Goal: Information Seeking & Learning: Learn about a topic

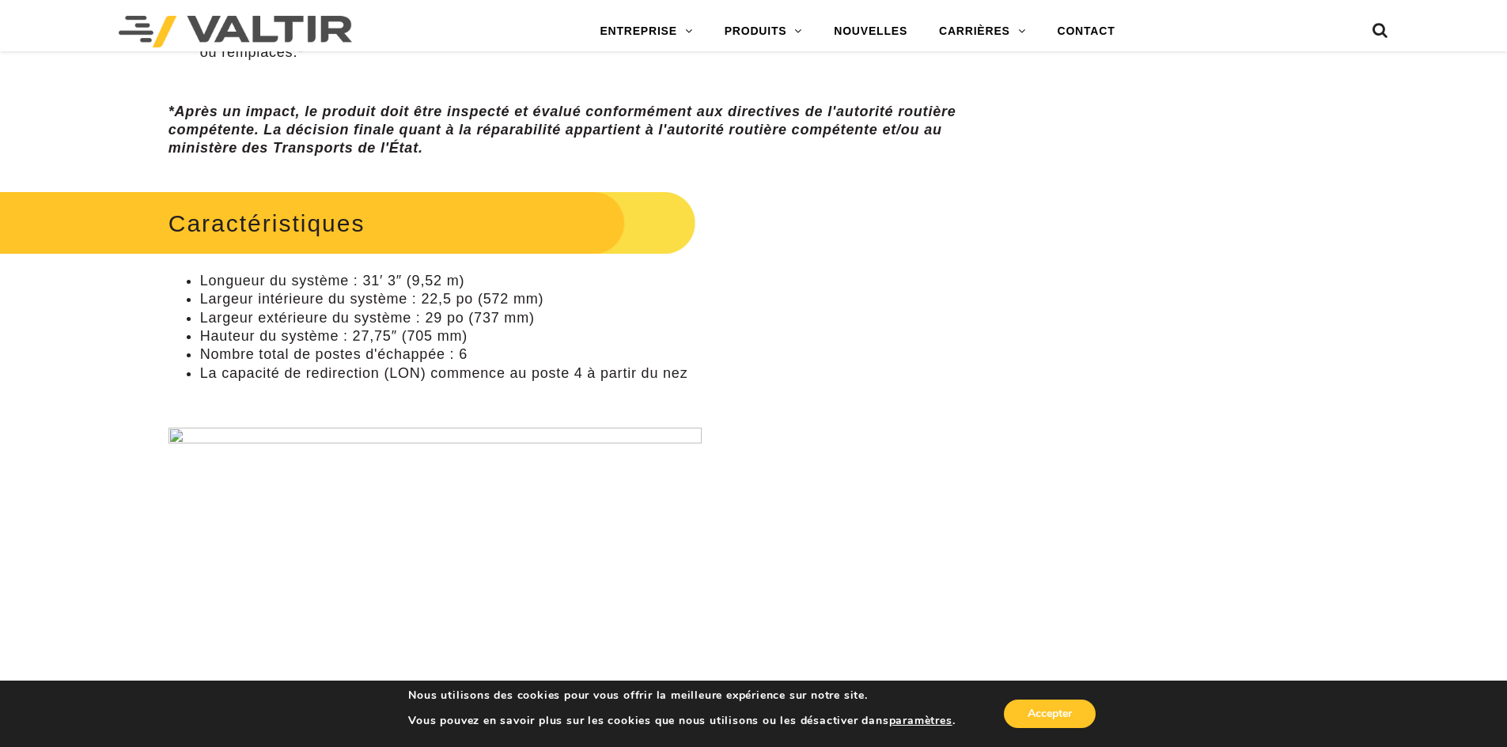
scroll to position [1107, 0]
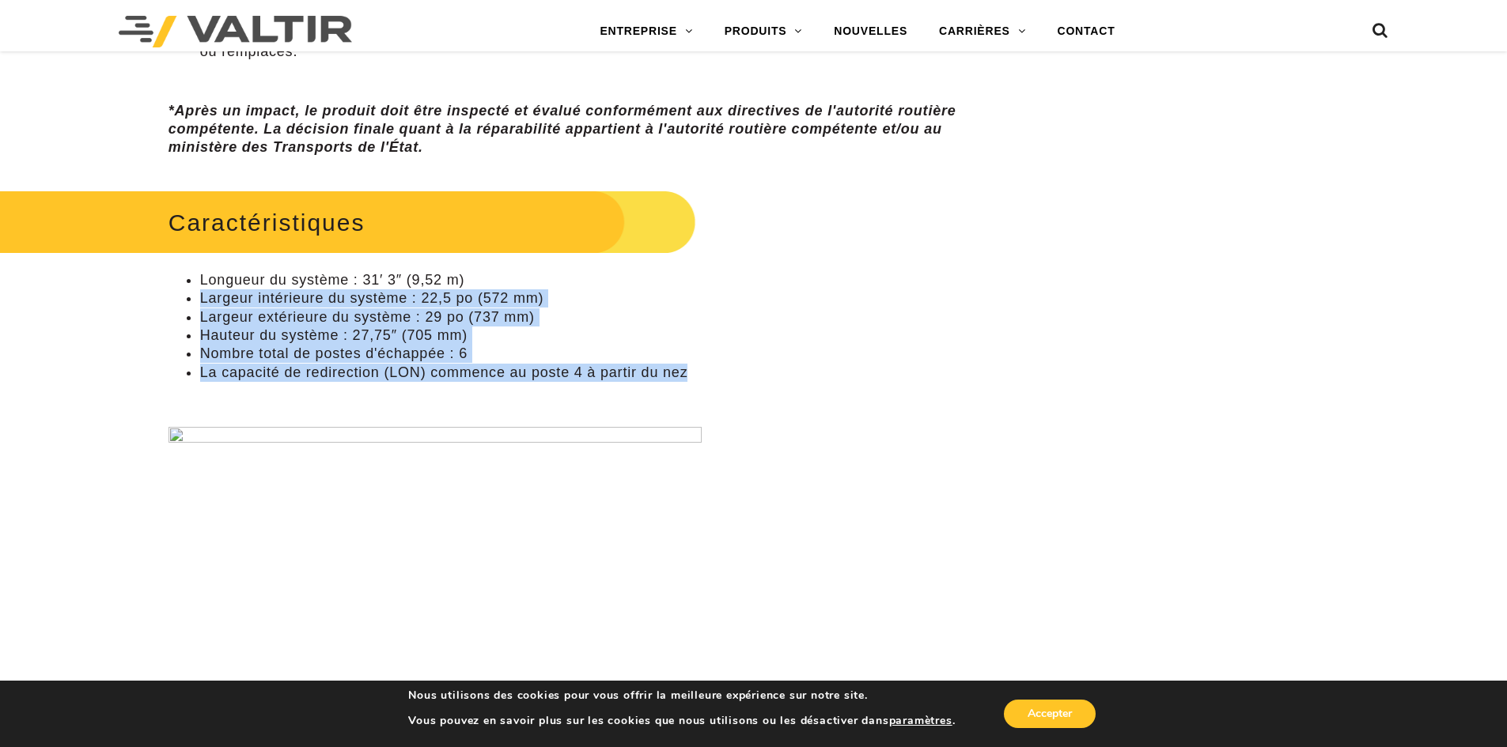
drag, startPoint x: 687, startPoint y: 371, endPoint x: 136, endPoint y: 328, distance: 552.2
click at [160, 308] on div "**********" at bounding box center [565, 699] width 879 height 3299
click at [136, 328] on div "**********" at bounding box center [565, 699] width 879 height 3299
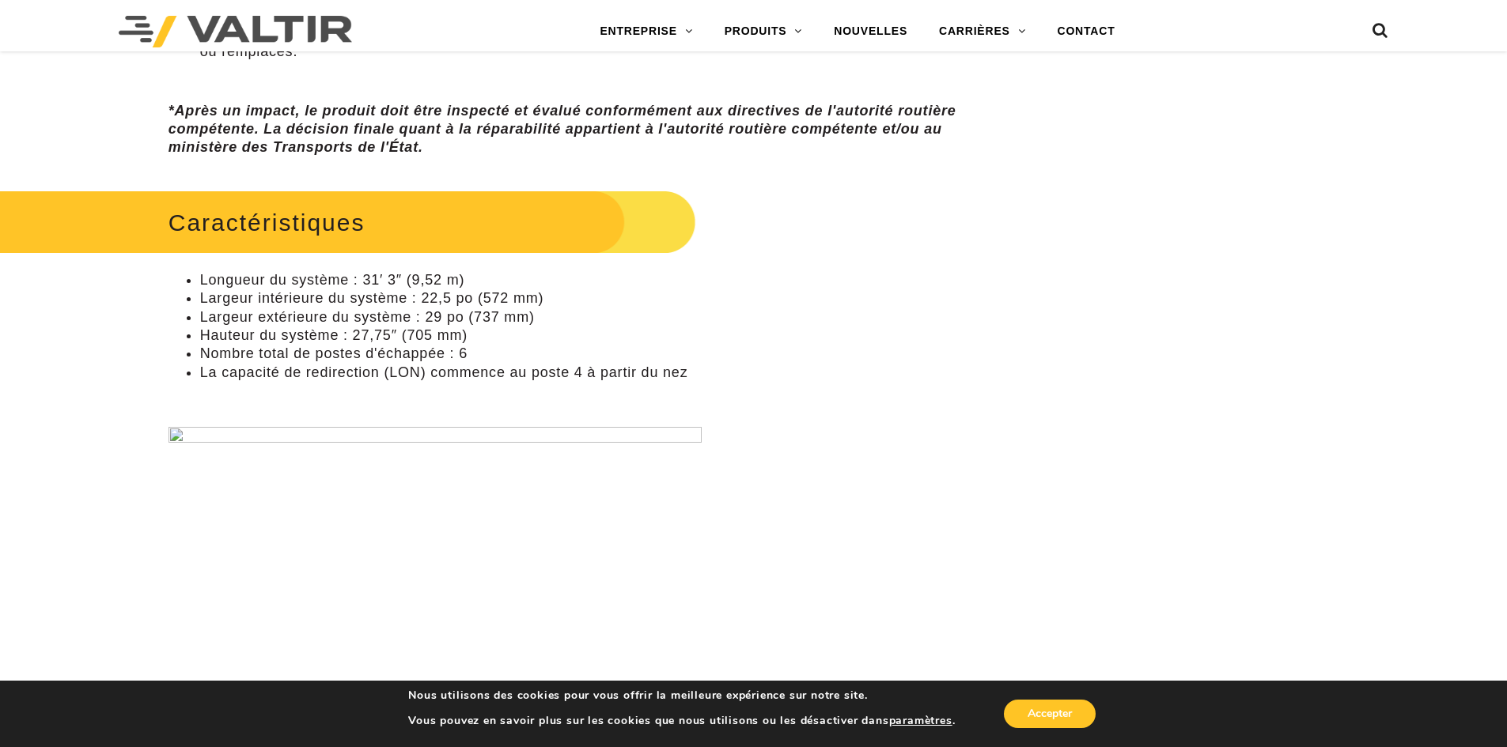
click at [687, 373] on font "La capacité de redirection (LON) commence au poste 4 à partir du nez" at bounding box center [444, 373] width 488 height 16
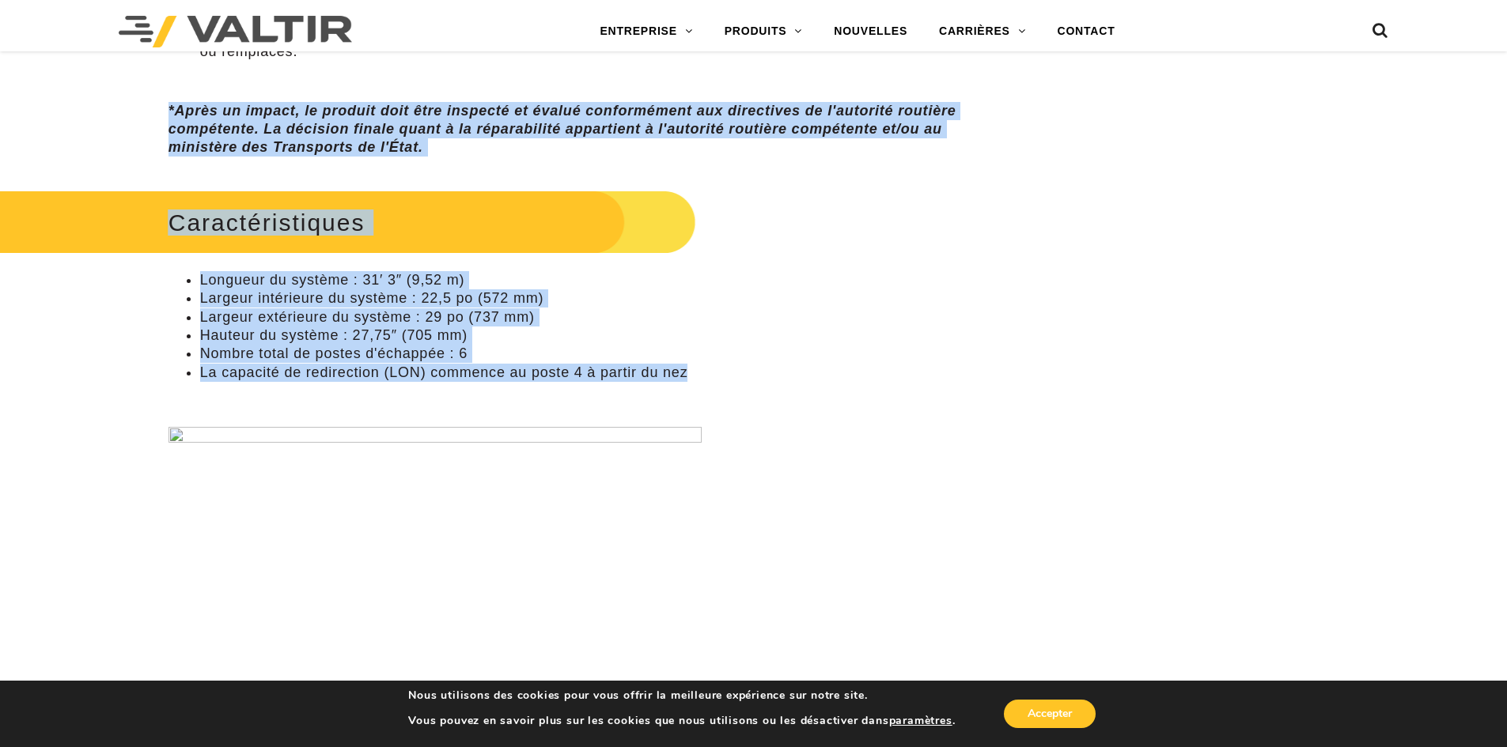
drag, startPoint x: 685, startPoint y: 373, endPoint x: 162, endPoint y: 108, distance: 586.2
click at [162, 108] on div "**********" at bounding box center [565, 699] width 879 height 3299
click at [694, 362] on li "Nombre total de postes d'échappée : 6" at bounding box center [581, 354] width 762 height 18
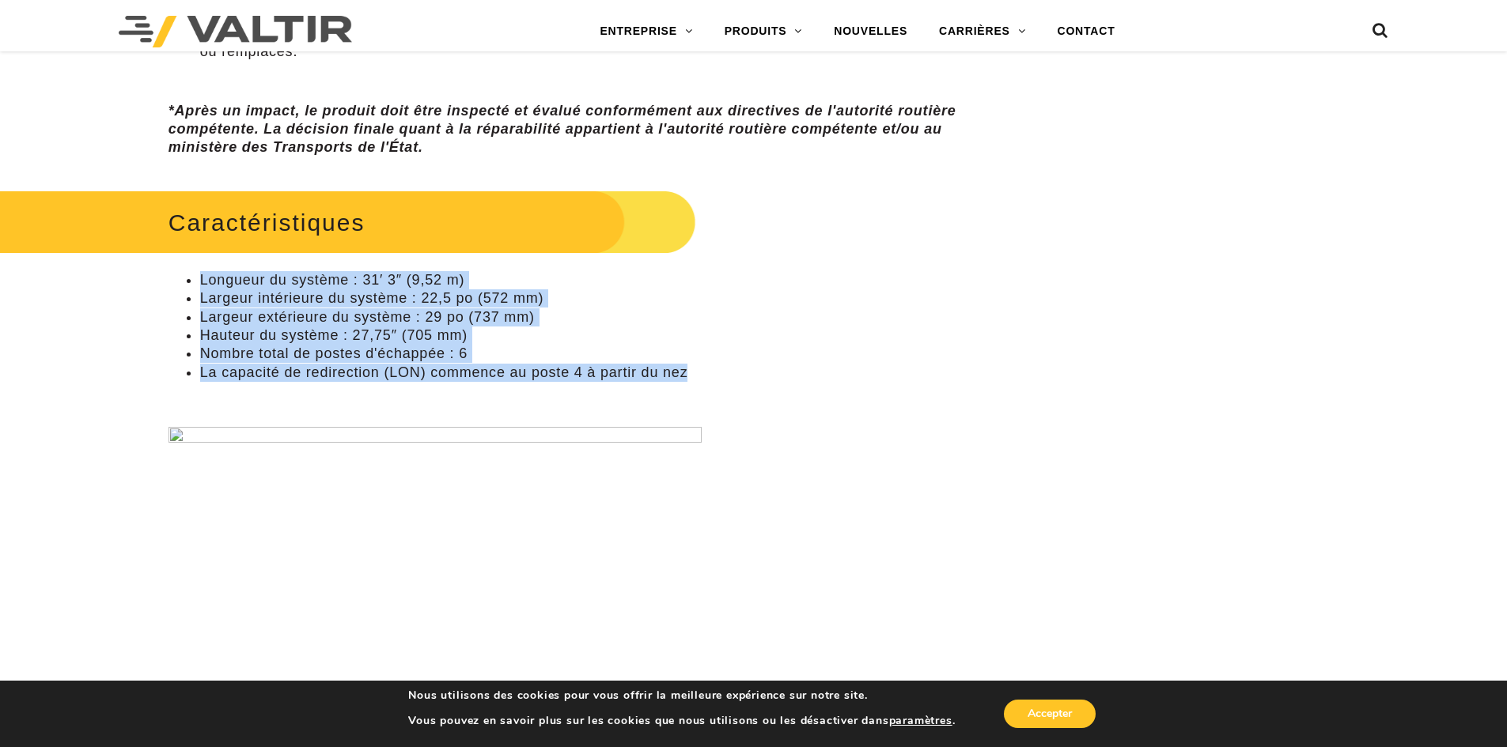
drag, startPoint x: 680, startPoint y: 372, endPoint x: 184, endPoint y: 262, distance: 508.0
click at [184, 262] on div "Caractéristiques Longueur du système : 31′ 3″ (9,52 m) Largeur intérieure du sy…" at bounding box center [564, 471] width 793 height 570
click at [488, 339] on li "Hauteur du système : 27,75″ (705 mm)" at bounding box center [581, 336] width 762 height 18
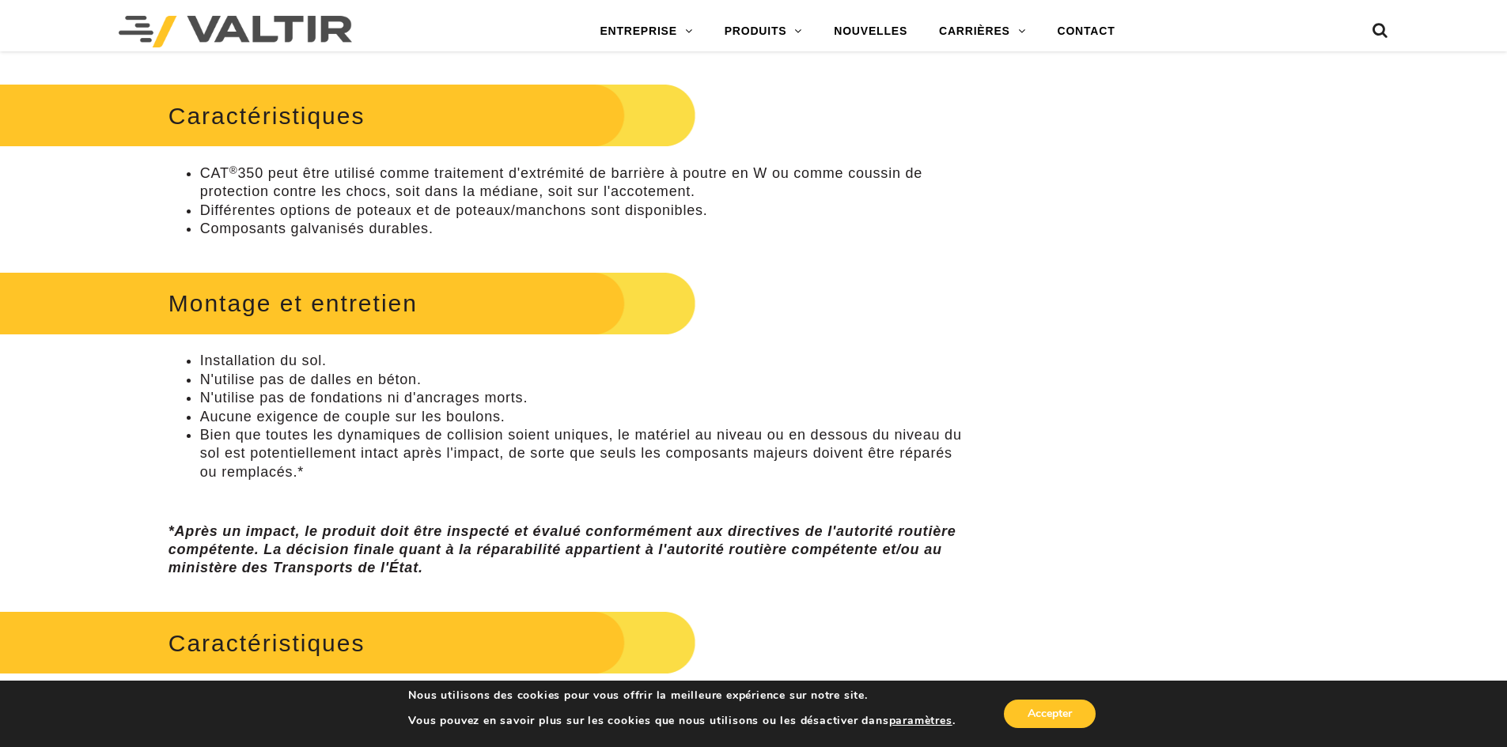
scroll to position [633, 0]
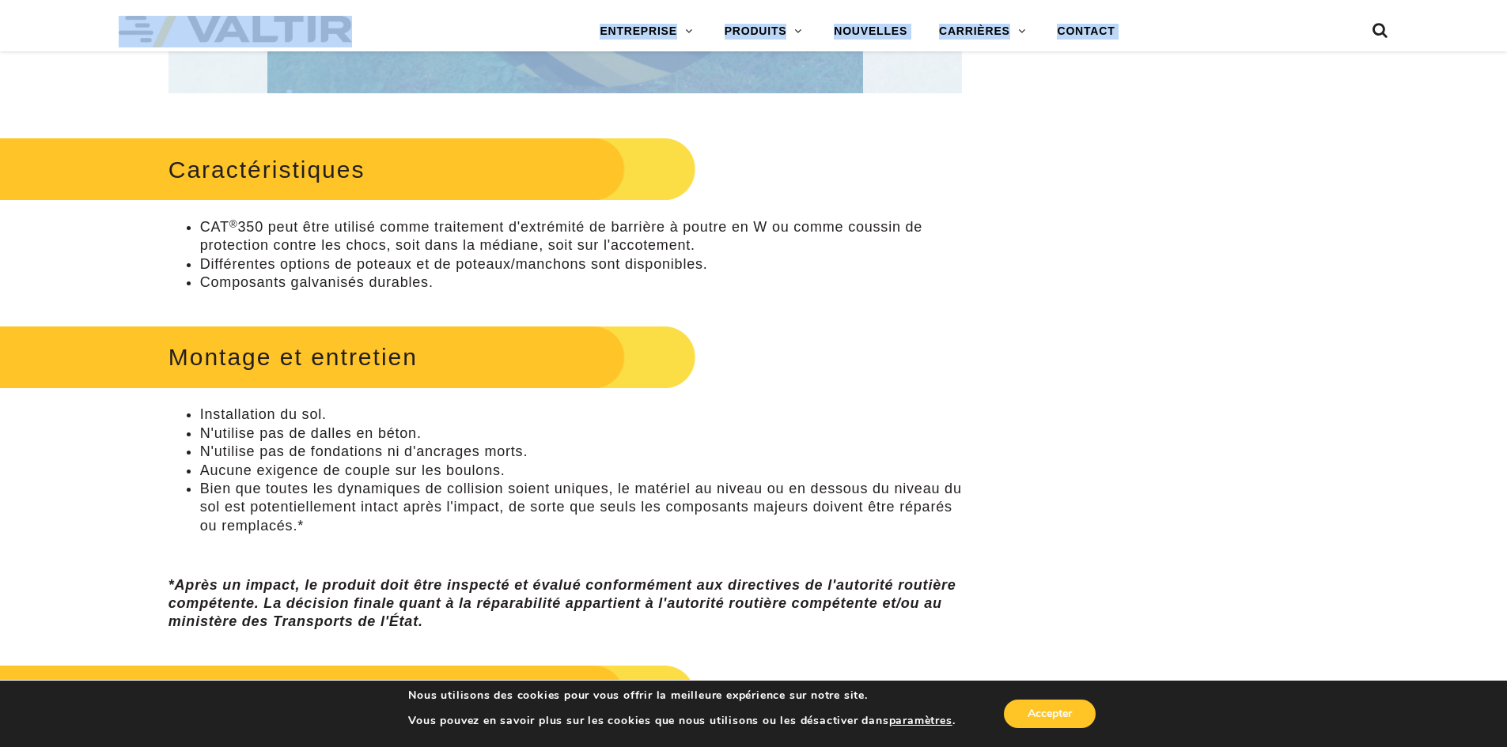
drag, startPoint x: 191, startPoint y: 44, endPoint x: 195, endPoint y: 6, distance: 38.2
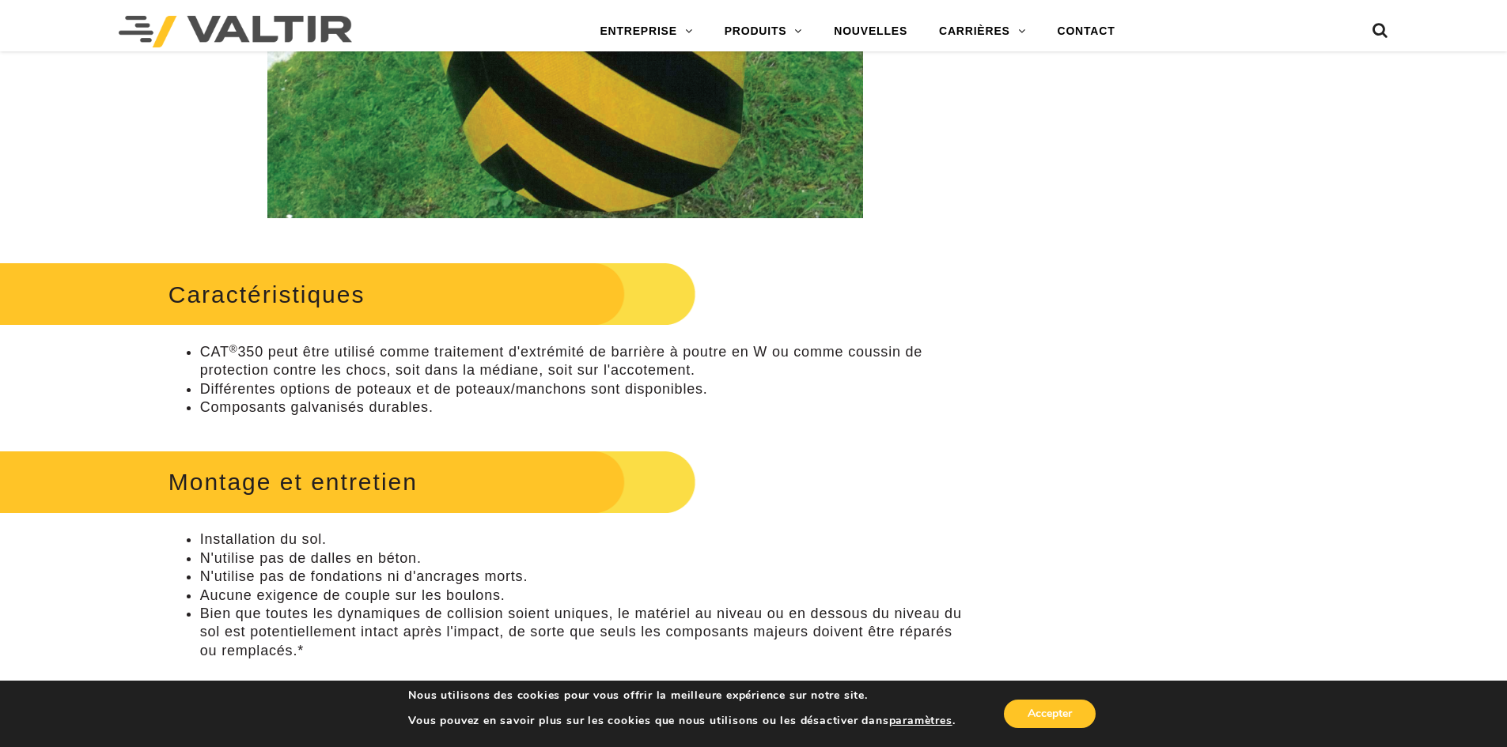
click at [251, 403] on font "Composants galvanisés durables." at bounding box center [316, 407] width 233 height 16
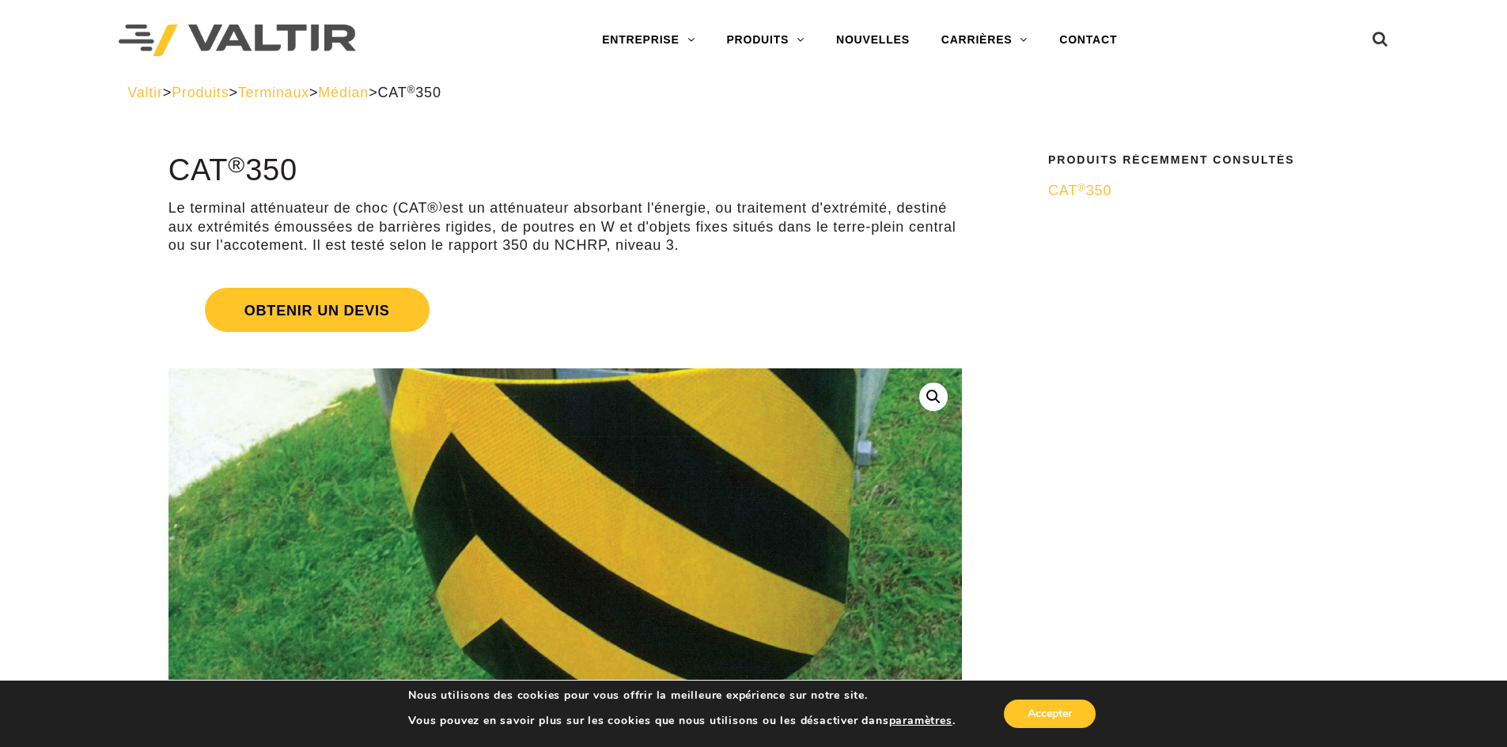
scroll to position [0, 0]
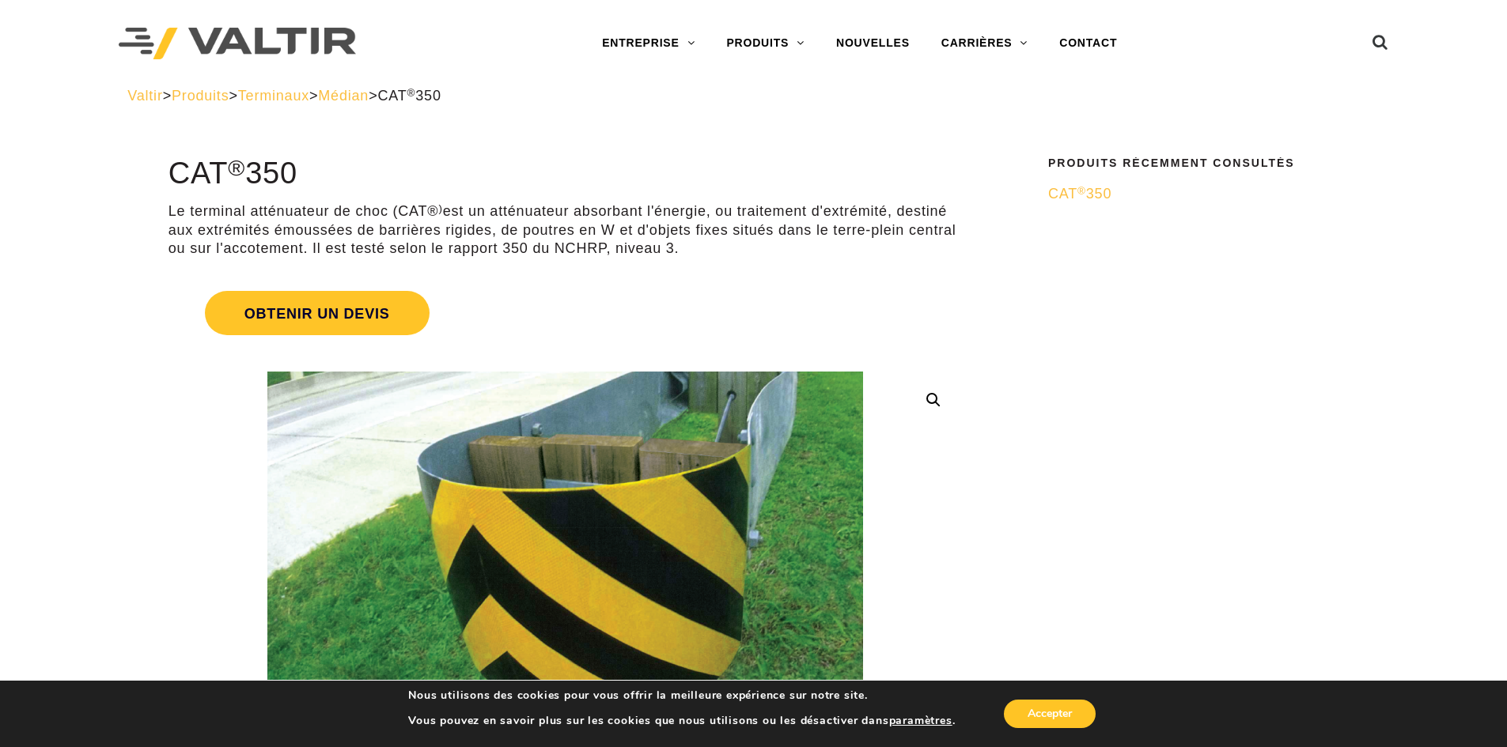
drag, startPoint x: 175, startPoint y: 166, endPoint x: 698, endPoint y: 244, distance: 529.3
click at [693, 249] on p "Le terminal atténuateur de choc (CAT® ) est un atténuateur absorbant l'énergie,…" at bounding box center [564, 229] width 793 height 55
drag, startPoint x: 679, startPoint y: 250, endPoint x: 126, endPoint y: 180, distance: 558.2
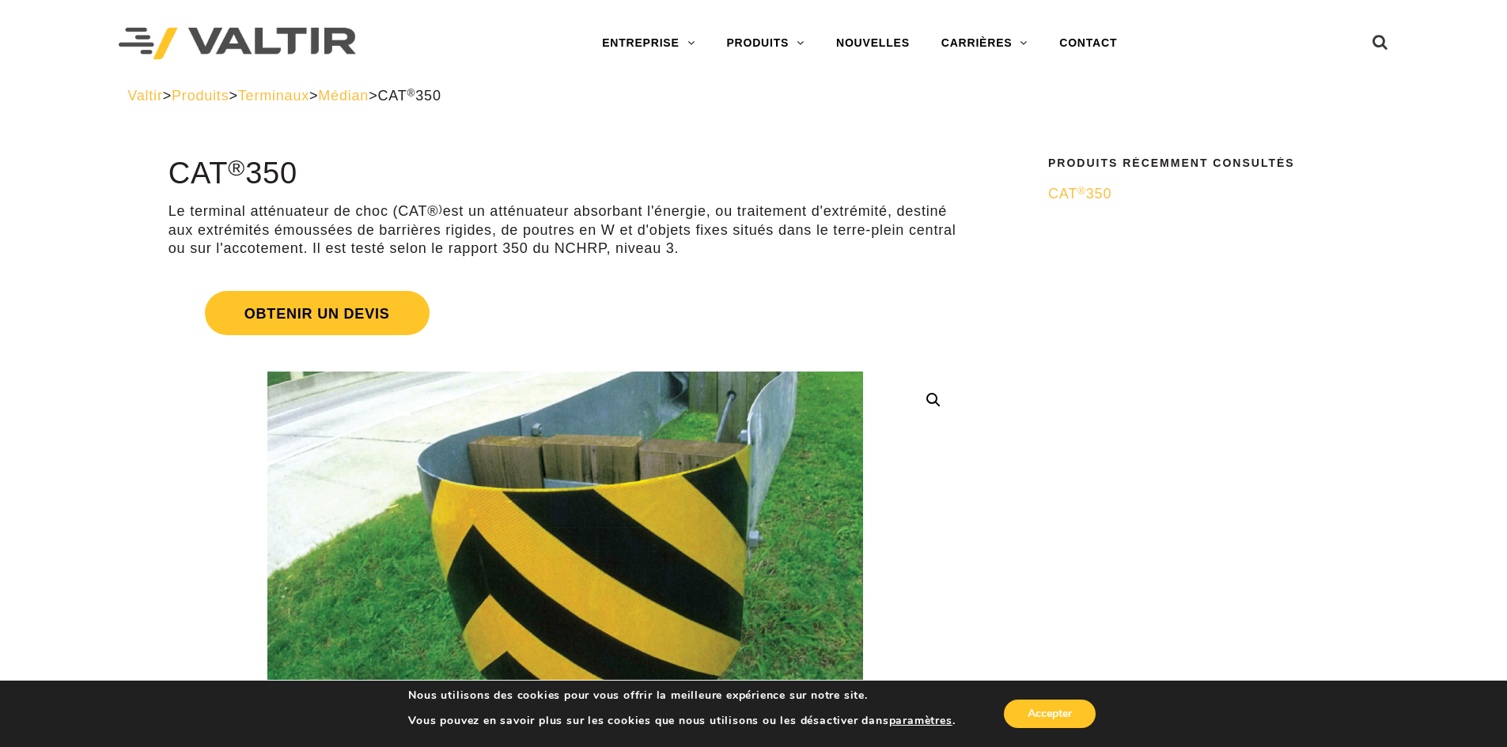
click at [183, 246] on font "est un atténuateur absorbant l'énergie, ou traitement d'extrémité, destiné aux …" at bounding box center [562, 229] width 788 height 53
drag, startPoint x: 678, startPoint y: 255, endPoint x: 165, endPoint y: 160, distance: 522.1
click at [229, 180] on font "CAT" at bounding box center [198, 173] width 60 height 33
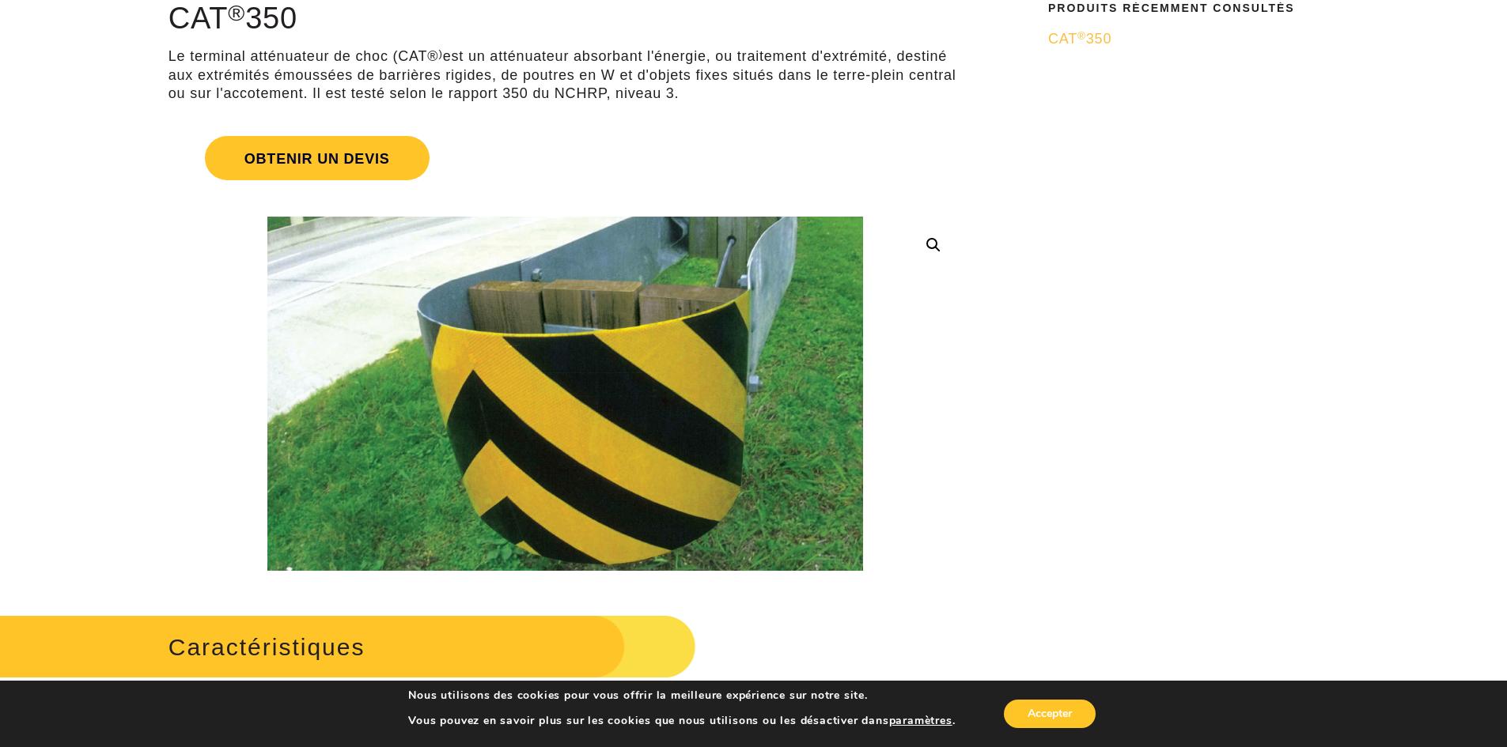
scroll to position [158, 0]
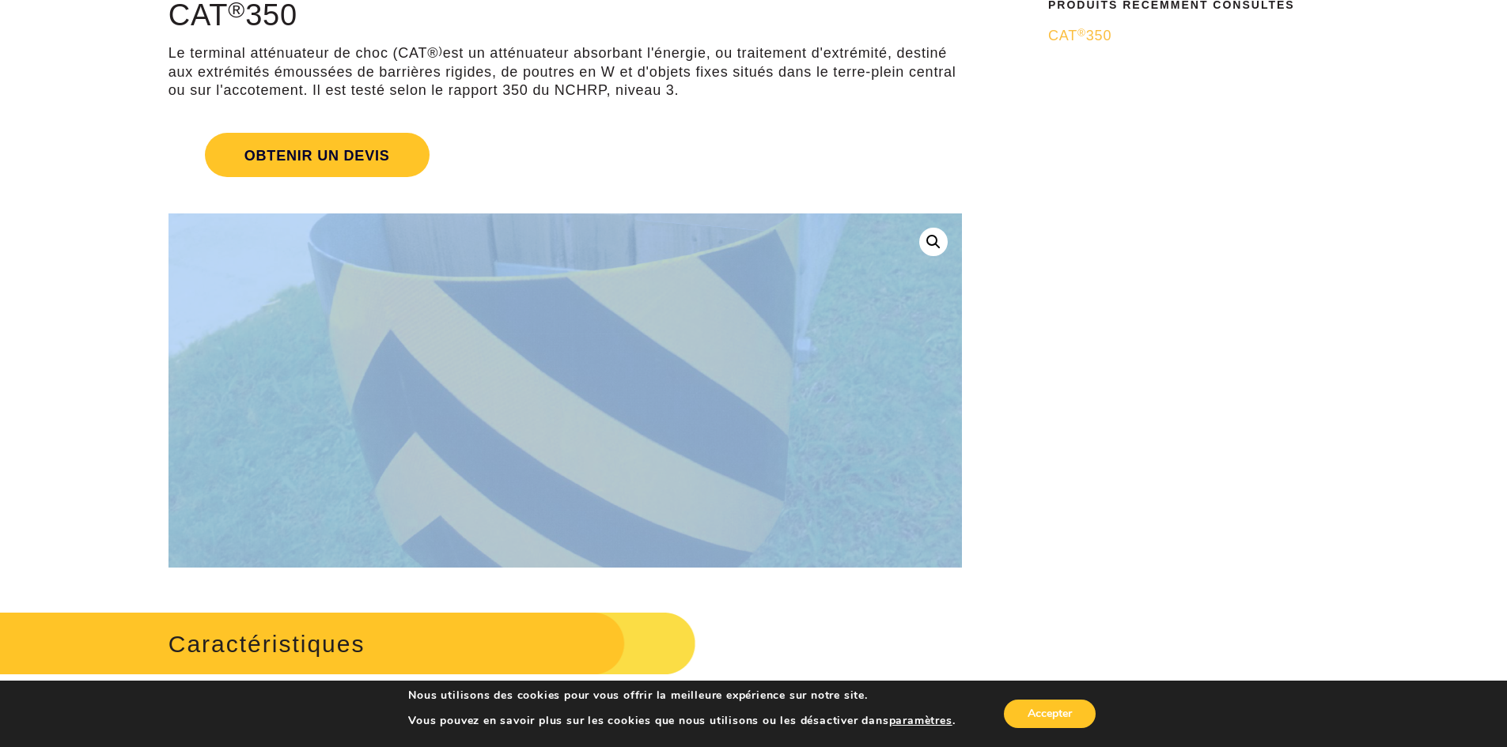
drag, startPoint x: 1049, startPoint y: 187, endPoint x: 937, endPoint y: 445, distance: 281.0
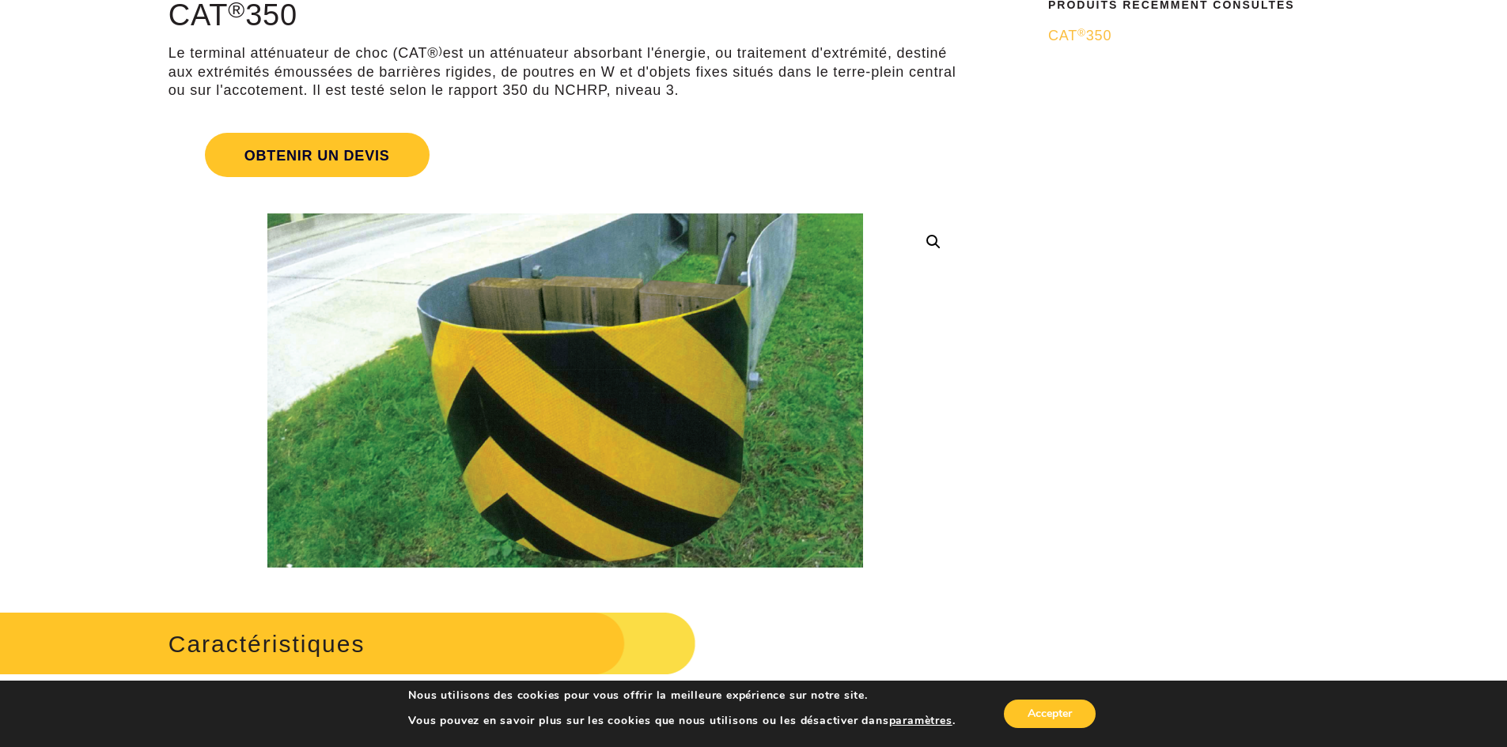
drag, startPoint x: 1329, startPoint y: 331, endPoint x: 1133, endPoint y: 116, distance: 290.6
drag, startPoint x: 760, startPoint y: 100, endPoint x: 167, endPoint y: 29, distance: 597.5
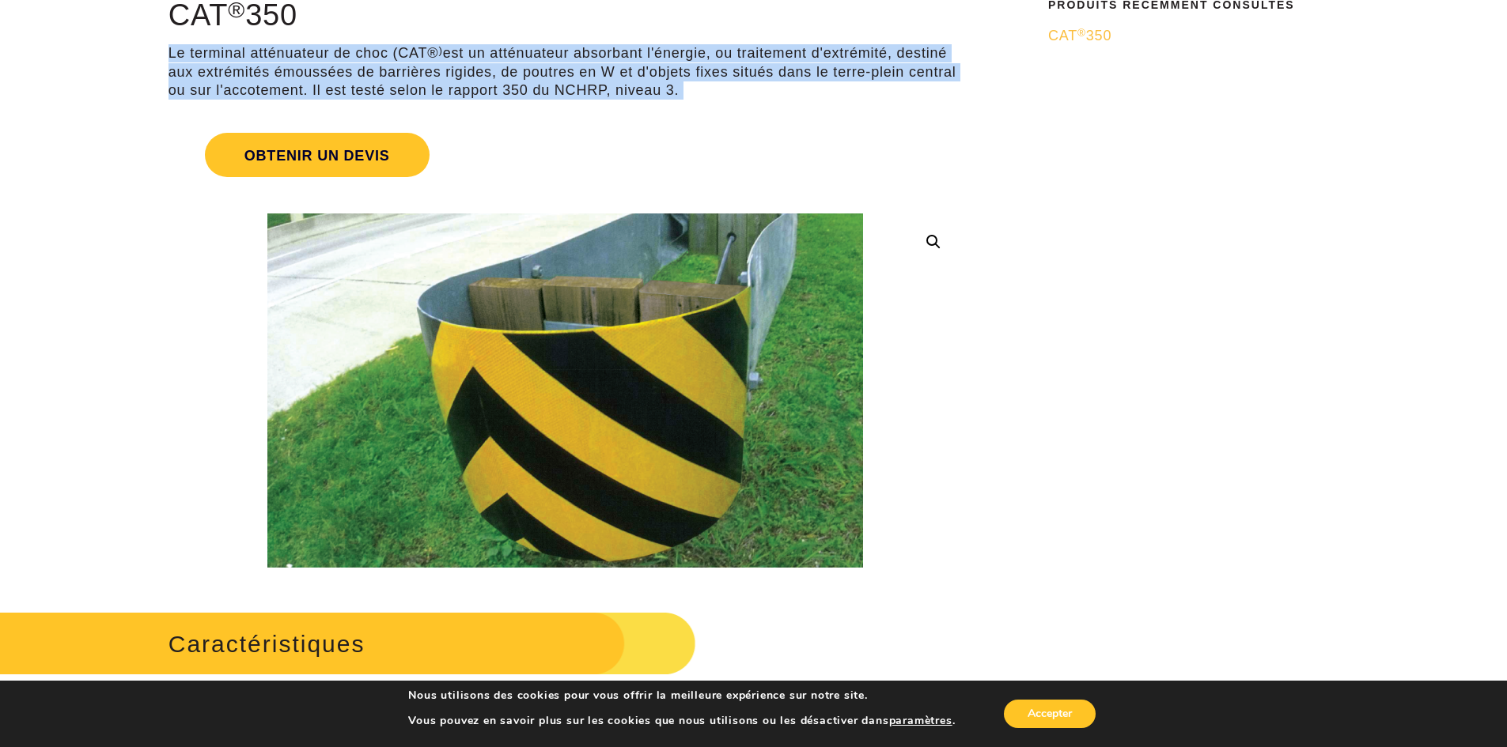
drag, startPoint x: 146, startPoint y: 36, endPoint x: 706, endPoint y: 101, distance: 563.8
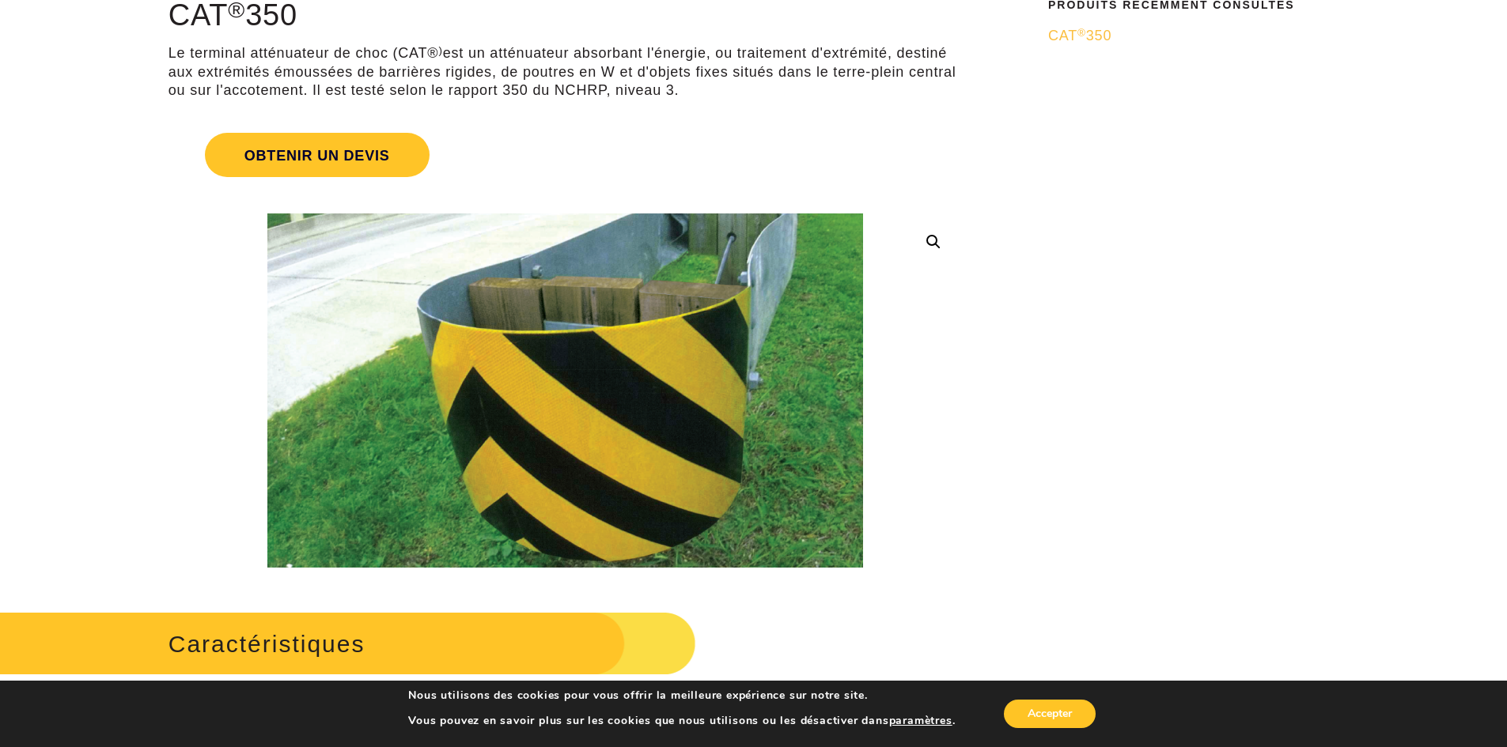
drag, startPoint x: 683, startPoint y: 98, endPoint x: 103, endPoint y: 48, distance: 581.9
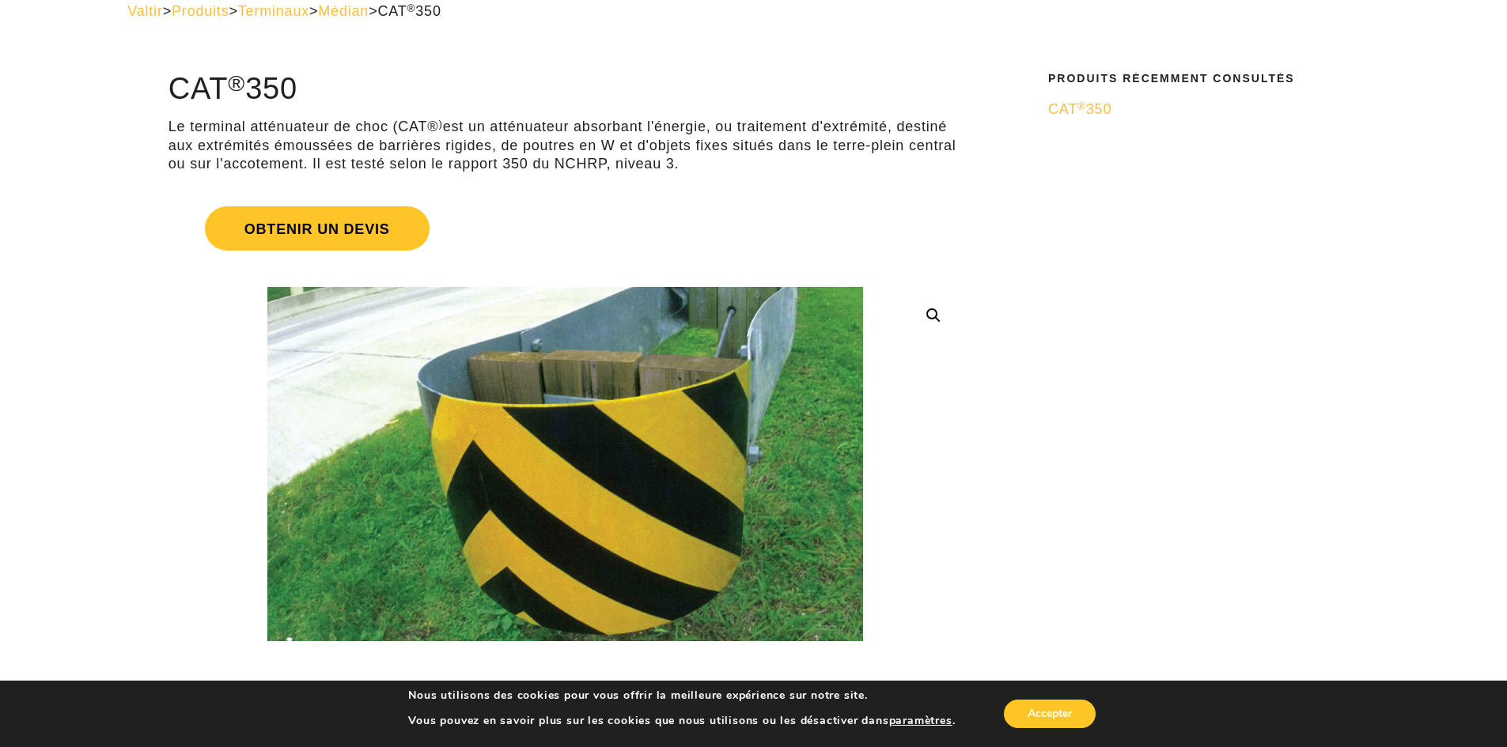
scroll to position [79, 0]
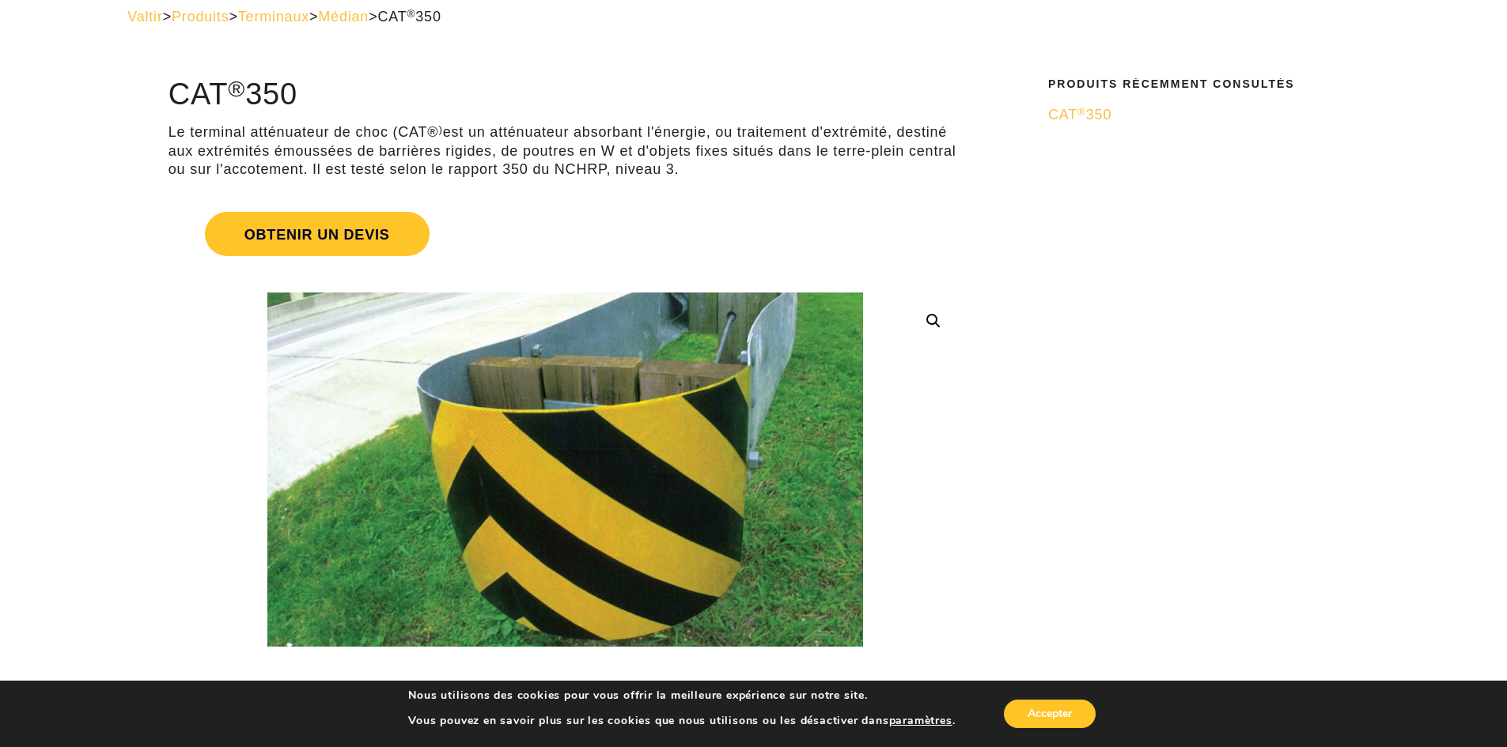
drag, startPoint x: 159, startPoint y: 69, endPoint x: 814, endPoint y: 211, distance: 670.2
drag, startPoint x: 713, startPoint y: 177, endPoint x: 160, endPoint y: 98, distance: 558.5
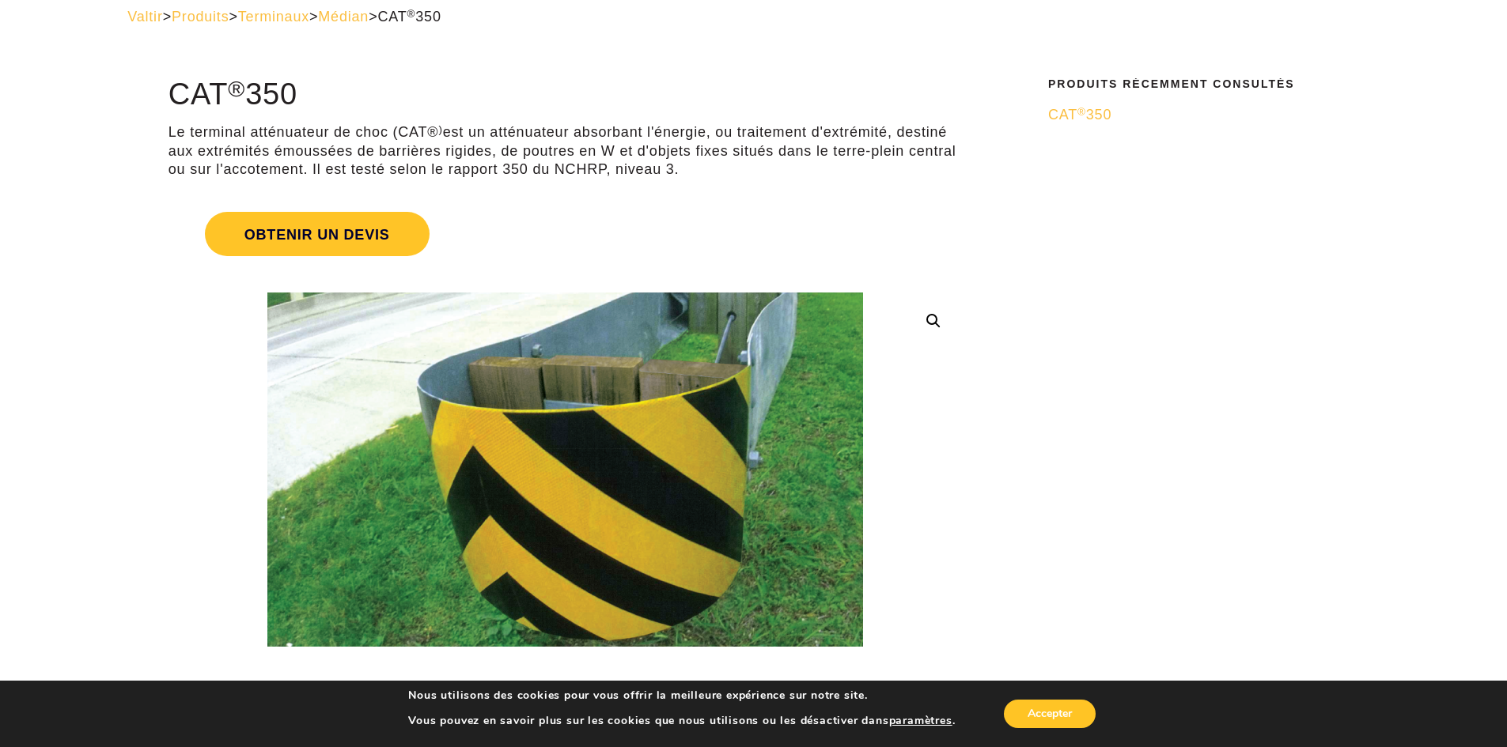
drag, startPoint x: 165, startPoint y: 85, endPoint x: 700, endPoint y: 181, distance: 544.1
drag, startPoint x: 708, startPoint y: 178, endPoint x: 12, endPoint y: 59, distance: 706.1
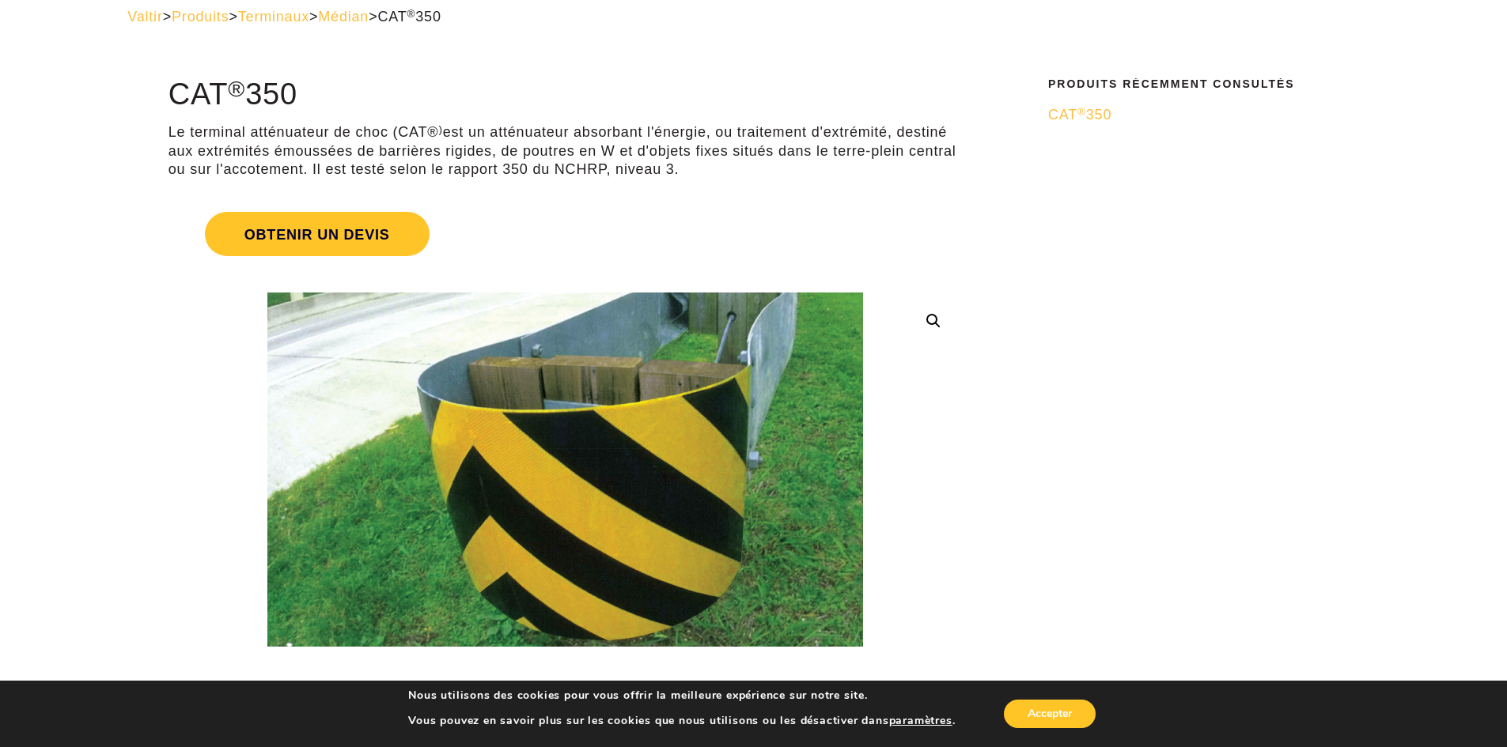
drag, startPoint x: 162, startPoint y: 79, endPoint x: 702, endPoint y: 182, distance: 549.2
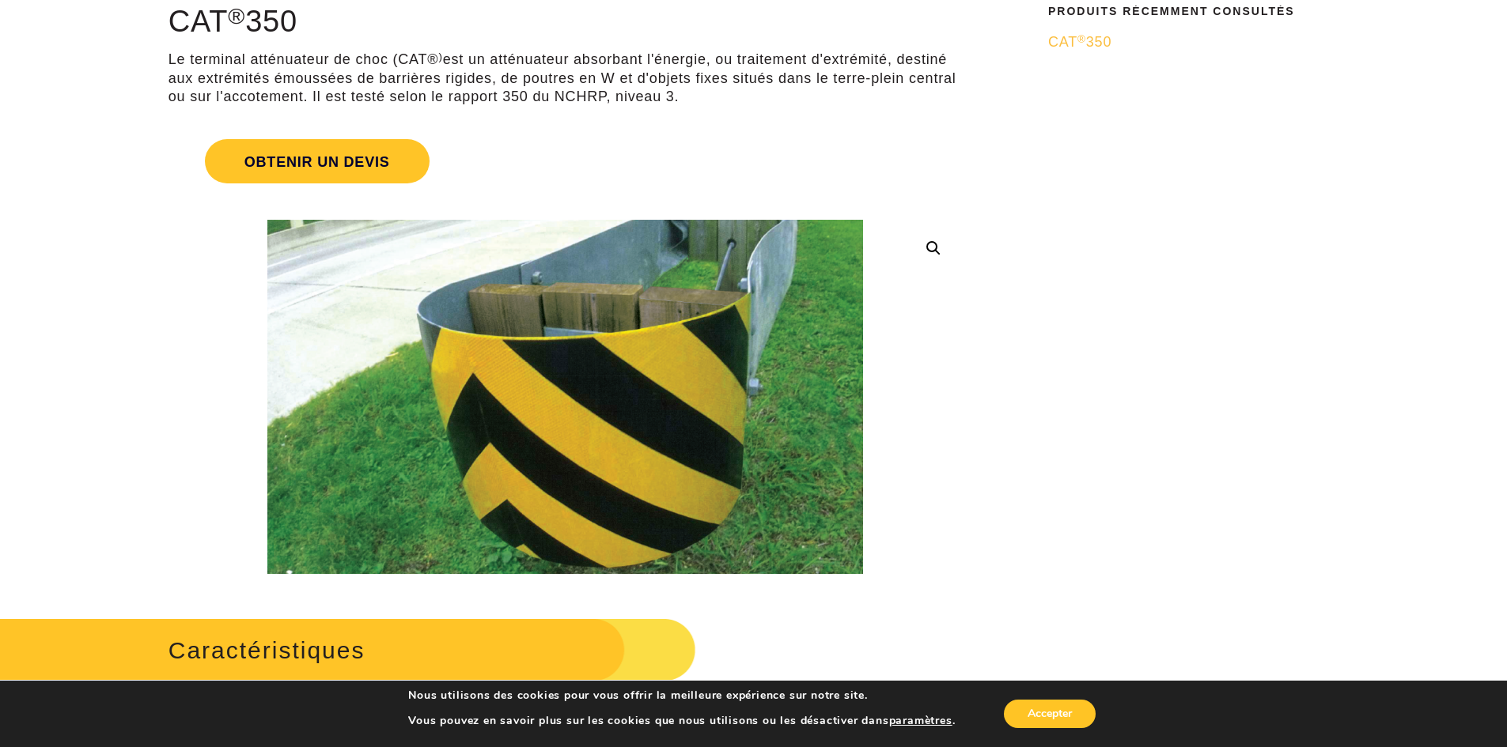
scroll to position [158, 0]
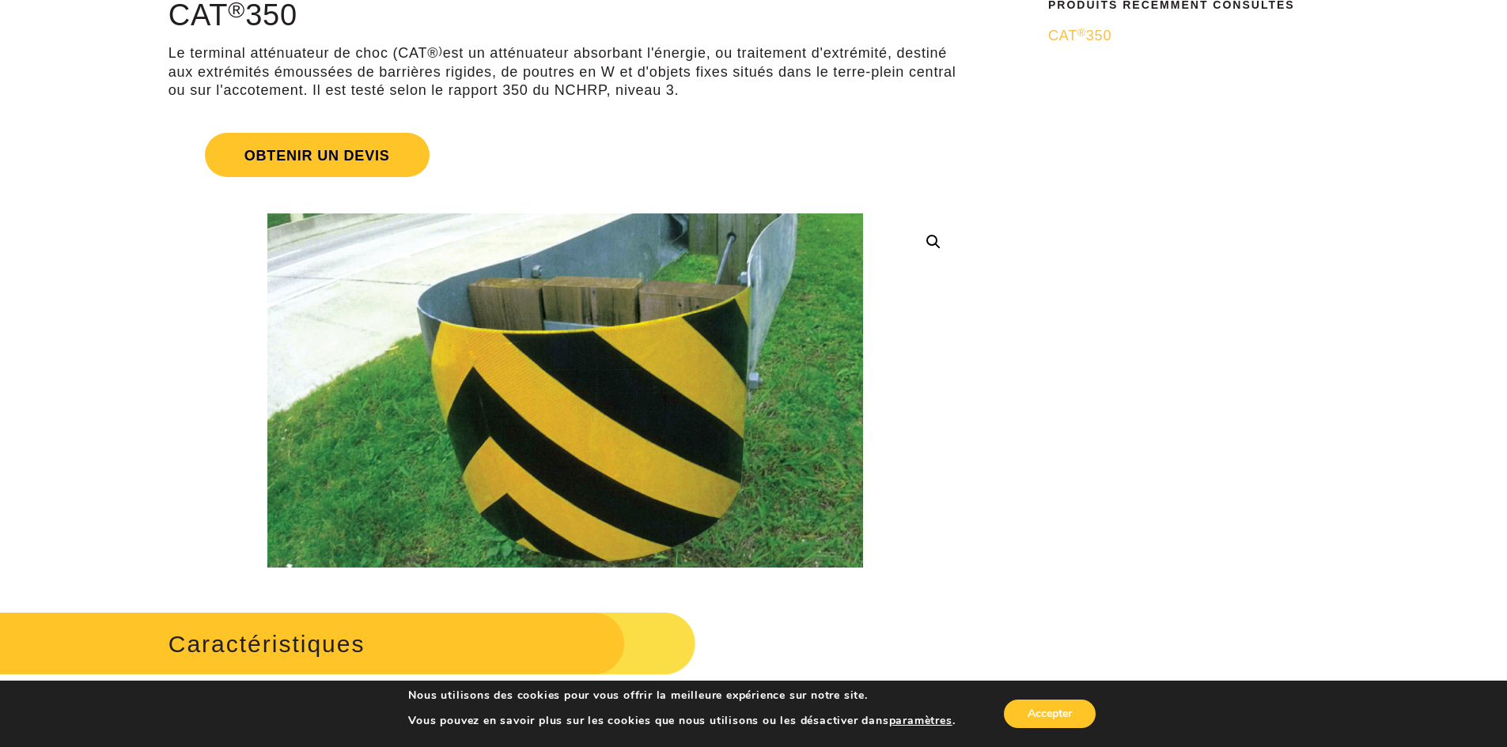
drag, startPoint x: 1001, startPoint y: 359, endPoint x: 999, endPoint y: 393, distance: 34.1
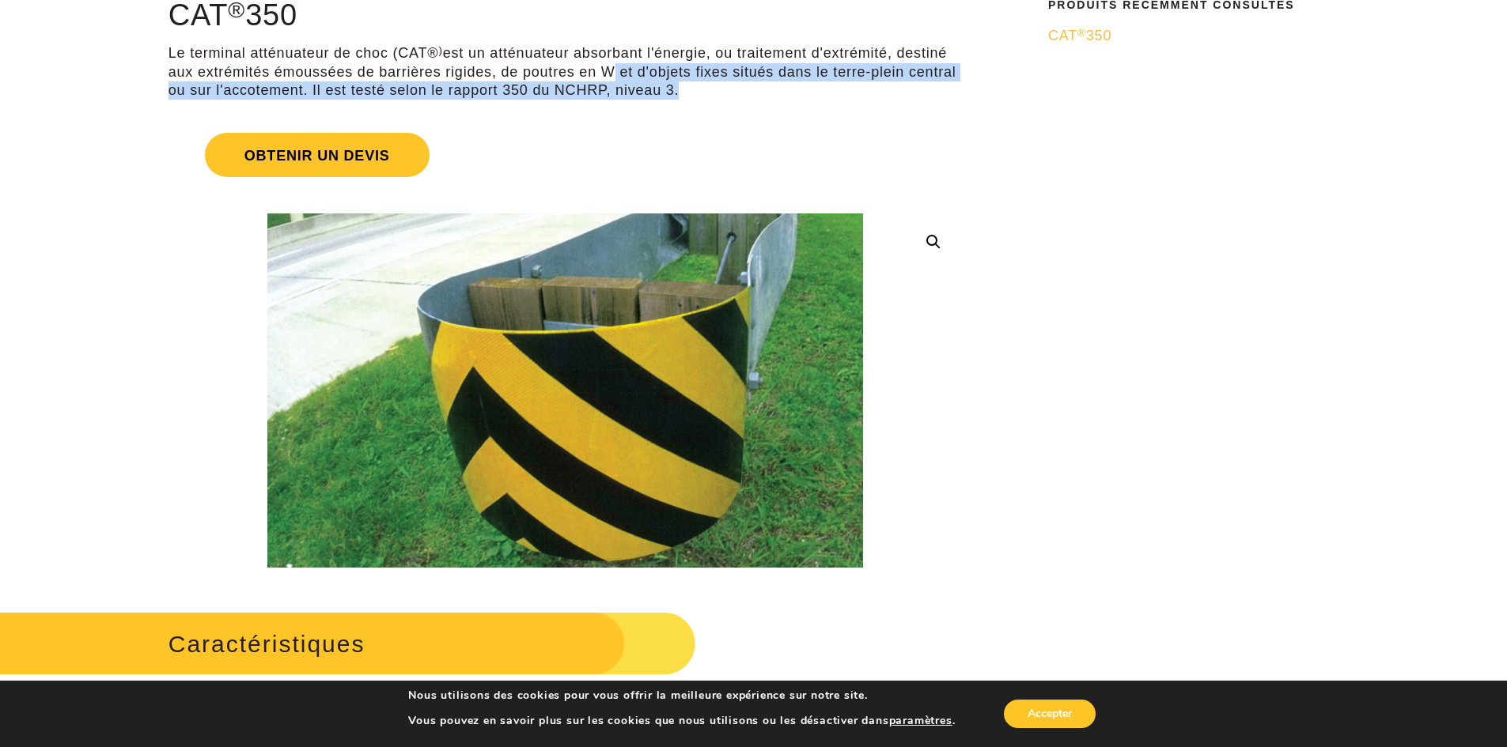
drag, startPoint x: 676, startPoint y: 89, endPoint x: 600, endPoint y: 81, distance: 76.4
click at [600, 81] on p "Le terminal atténuateur de choc (CAT® ) est un atténuateur absorbant l'énergie,…" at bounding box center [564, 71] width 793 height 55
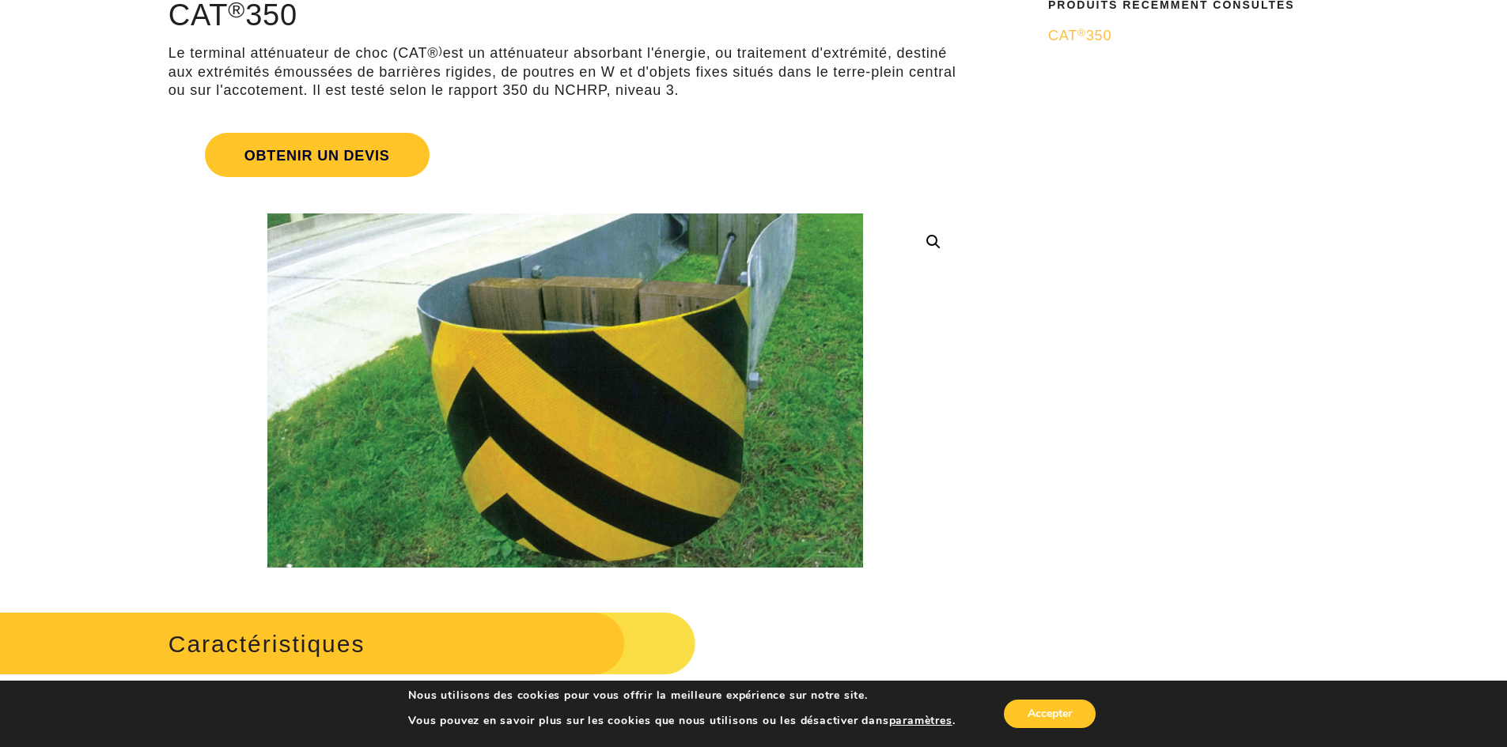
click at [703, 94] on p "Le terminal atténuateur de choc (CAT® ) est un atténuateur absorbant l'énergie,…" at bounding box center [564, 71] width 793 height 55
drag, startPoint x: 679, startPoint y: 89, endPoint x: 167, endPoint y: 45, distance: 513.7
click at [688, 93] on p "Le terminal atténuateur de choc (CAT® ) est un atténuateur absorbant l'énergie,…" at bounding box center [564, 71] width 793 height 55
drag, startPoint x: 679, startPoint y: 89, endPoint x: 169, endPoint y: 51, distance: 510.8
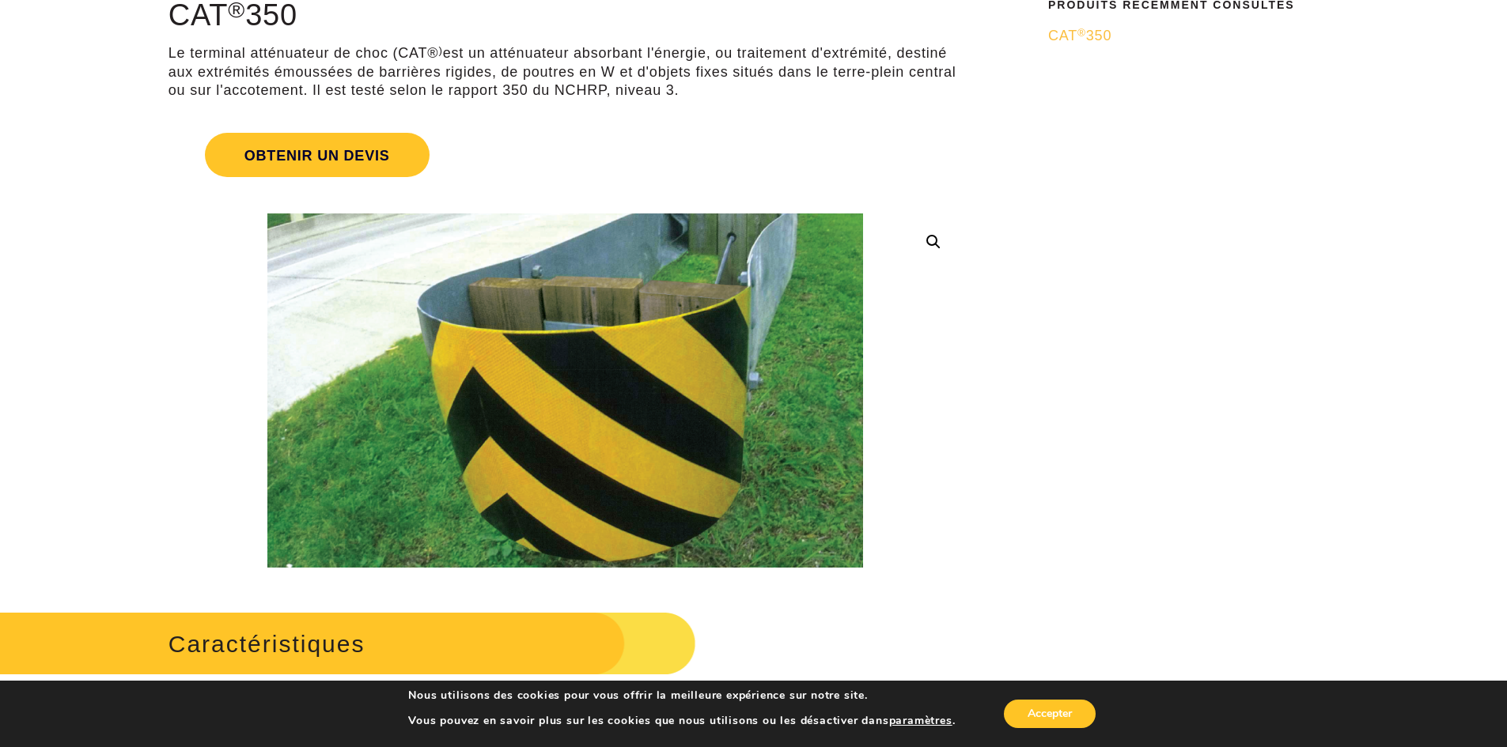
click at [169, 51] on p "Le terminal atténuateur de choc (CAT® ) est un atténuateur absorbant l'énergie,…" at bounding box center [564, 71] width 793 height 55
click at [684, 92] on p "Le terminal atténuateur de choc (CAT® ) est un atténuateur absorbant l'énergie,…" at bounding box center [564, 71] width 793 height 55
click at [683, 90] on p "Le terminal atténuateur de choc (CAT® ) est un atténuateur absorbant l'énergie,…" at bounding box center [564, 71] width 793 height 55
drag, startPoint x: 681, startPoint y: 86, endPoint x: 147, endPoint y: 44, distance: 535.6
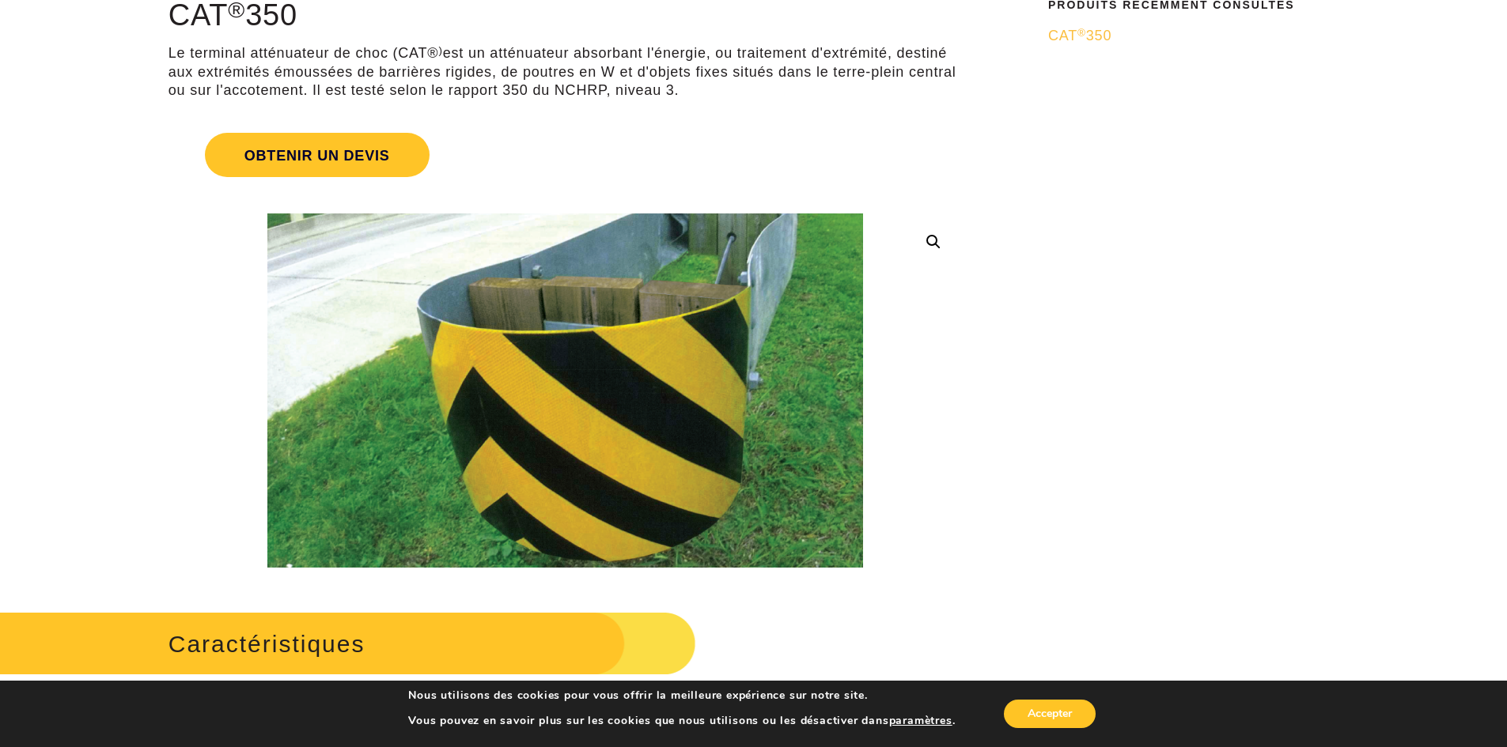
click at [705, 88] on p "Le terminal atténuateur de choc (CAT® ) est un atténuateur absorbant l'énergie,…" at bounding box center [564, 71] width 793 height 55
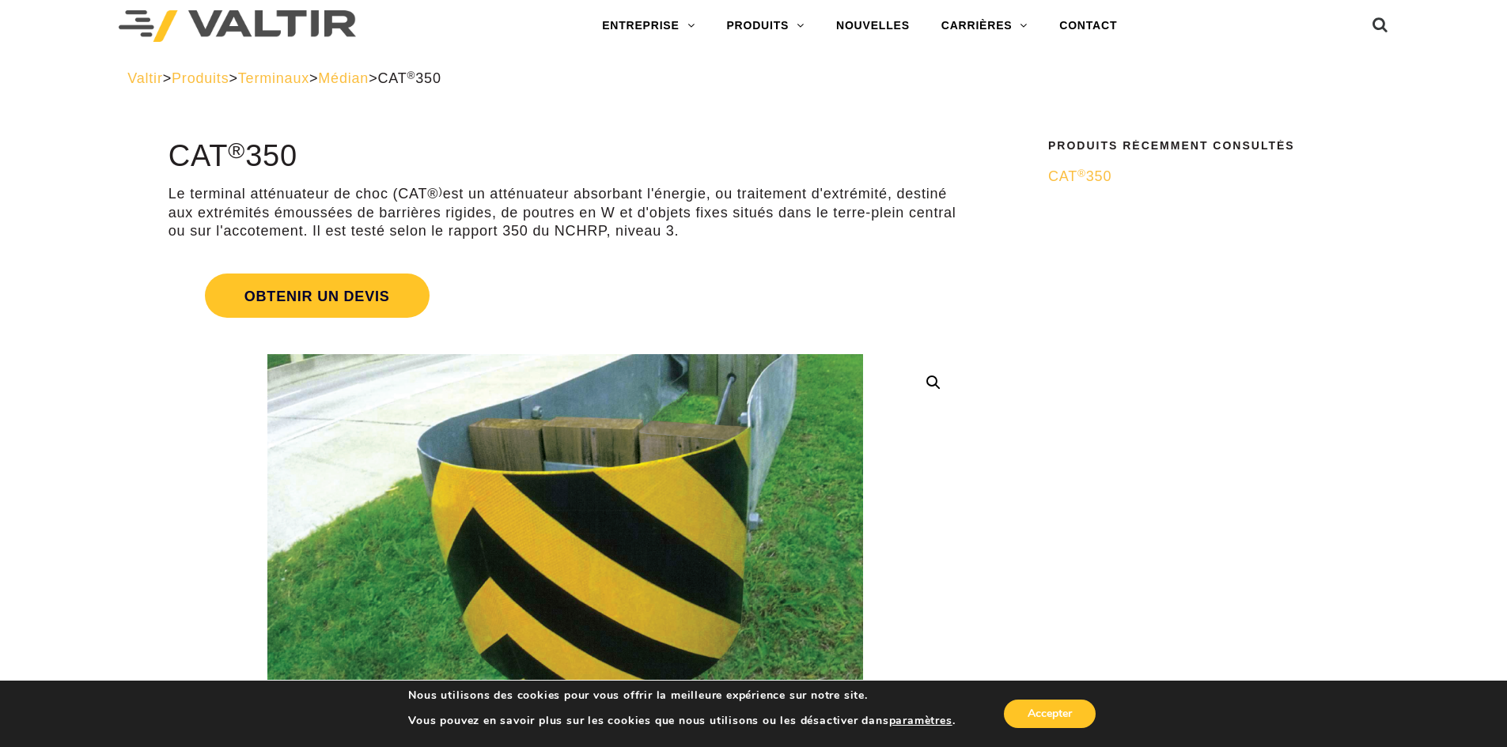
scroll to position [0, 0]
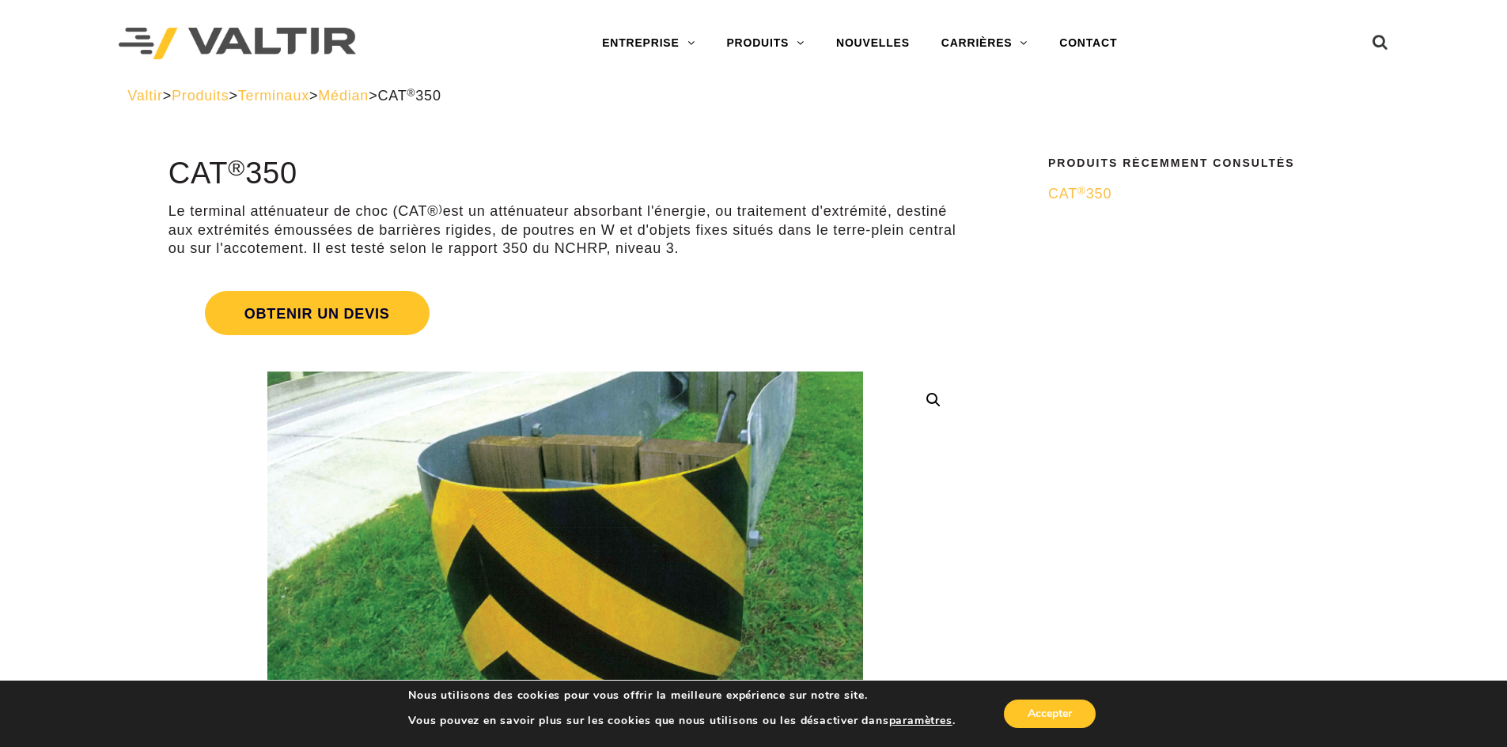
drag, startPoint x: 677, startPoint y: 252, endPoint x: 146, endPoint y: 200, distance: 533.2
click at [179, 202] on p "Le terminal atténuateur de choc (CAT® ) est un atténuateur absorbant l'énergie,…" at bounding box center [564, 229] width 793 height 55
drag, startPoint x: 170, startPoint y: 208, endPoint x: 683, endPoint y: 252, distance: 514.4
click at [687, 252] on p "Le terminal atténuateur de choc (CAT® ) est un atténuateur absorbant l'énergie,…" at bounding box center [564, 229] width 793 height 55
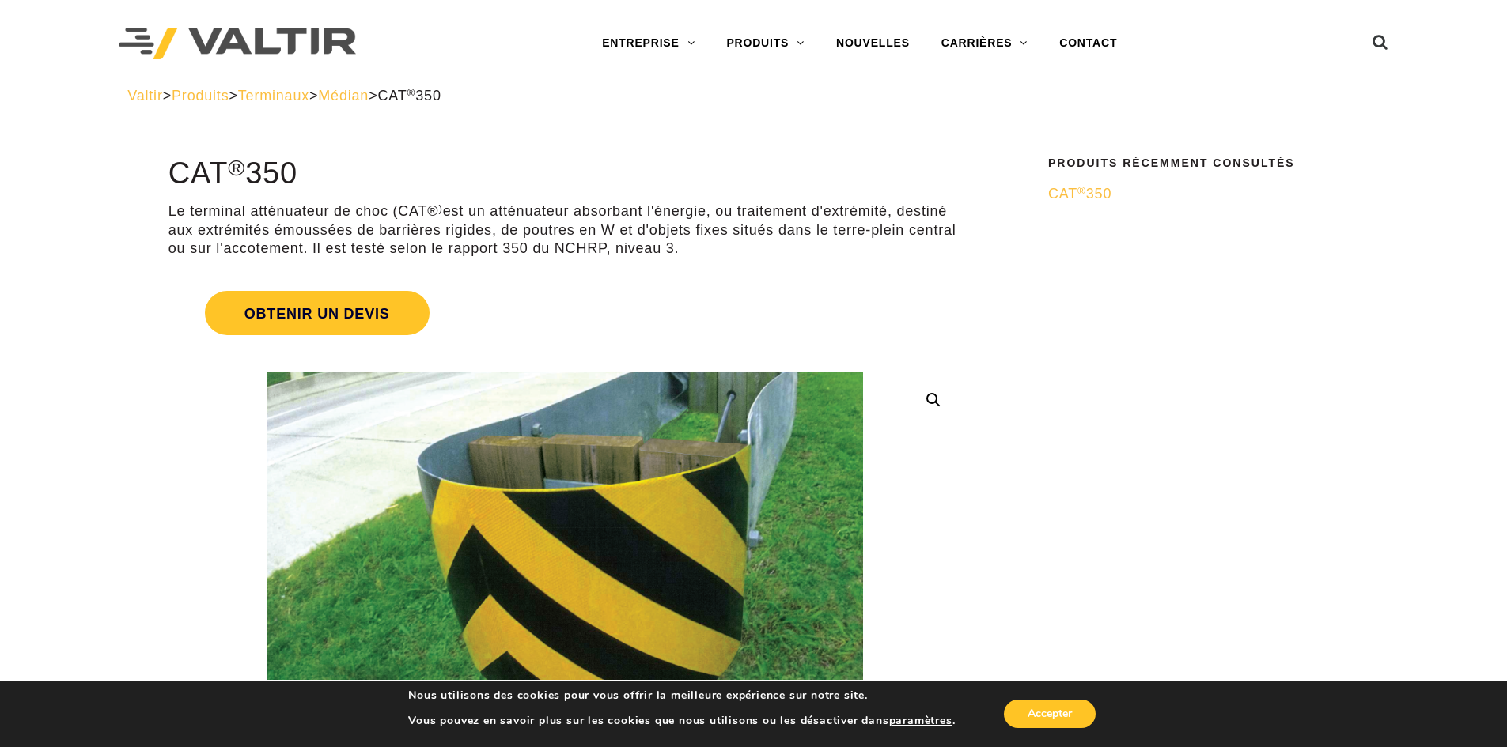
click at [682, 252] on p "Le terminal atténuateur de choc (CAT® ) est un atténuateur absorbant l'énergie,…" at bounding box center [564, 229] width 793 height 55
drag, startPoint x: 677, startPoint y: 250, endPoint x: 159, endPoint y: 205, distance: 520.1
click at [182, 209] on font "Le terminal atténuateur de choc (CAT®" at bounding box center [303, 211] width 271 height 16
drag, startPoint x: 685, startPoint y: 252, endPoint x: 158, endPoint y: 219, distance: 527.8
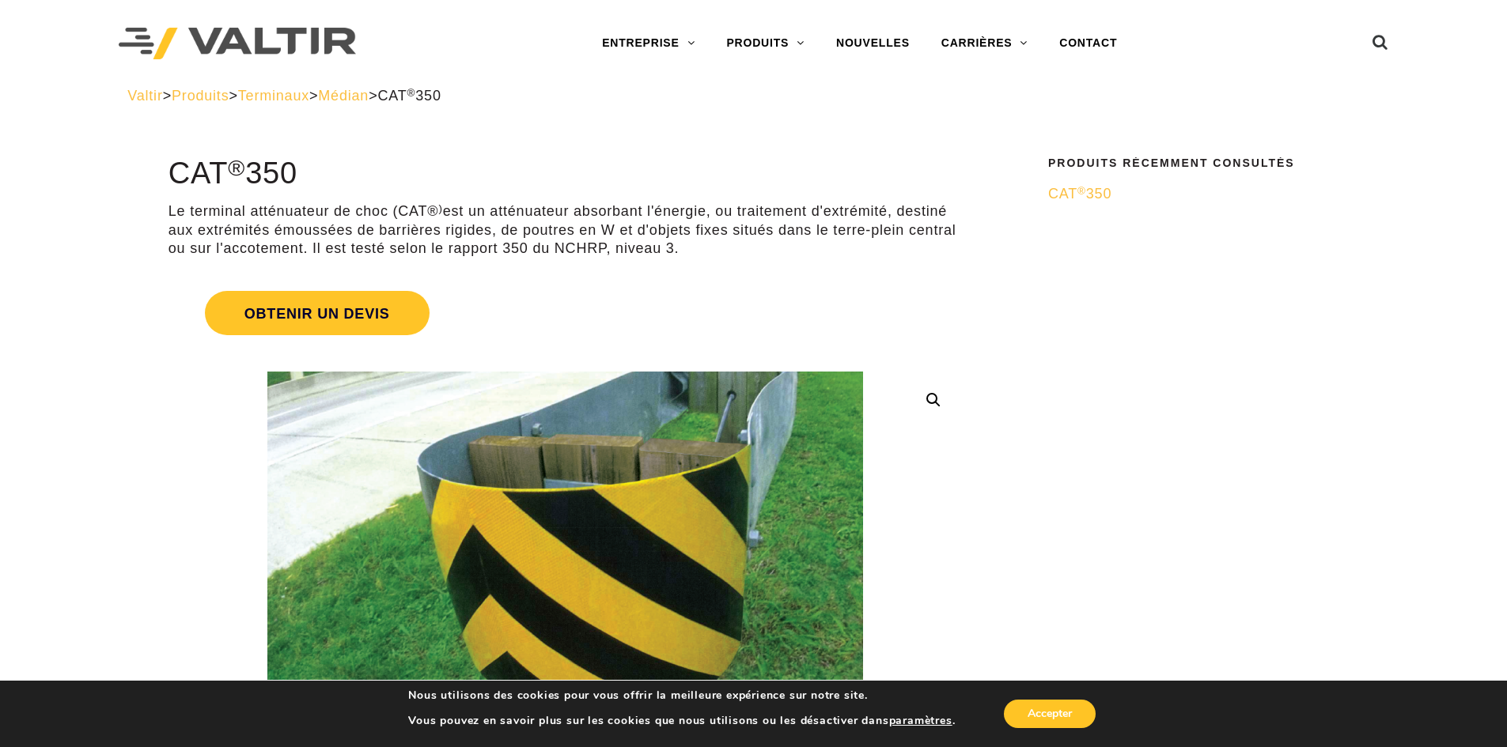
click at [680, 253] on p "Le terminal atténuateur de choc (CAT® ) est un atténuateur absorbant l'énergie,…" at bounding box center [564, 229] width 793 height 55
drag, startPoint x: 677, startPoint y: 251, endPoint x: 166, endPoint y: 209, distance: 512.7
click at [331, 212] on font "Le terminal atténuateur de choc (CAT®" at bounding box center [303, 211] width 271 height 16
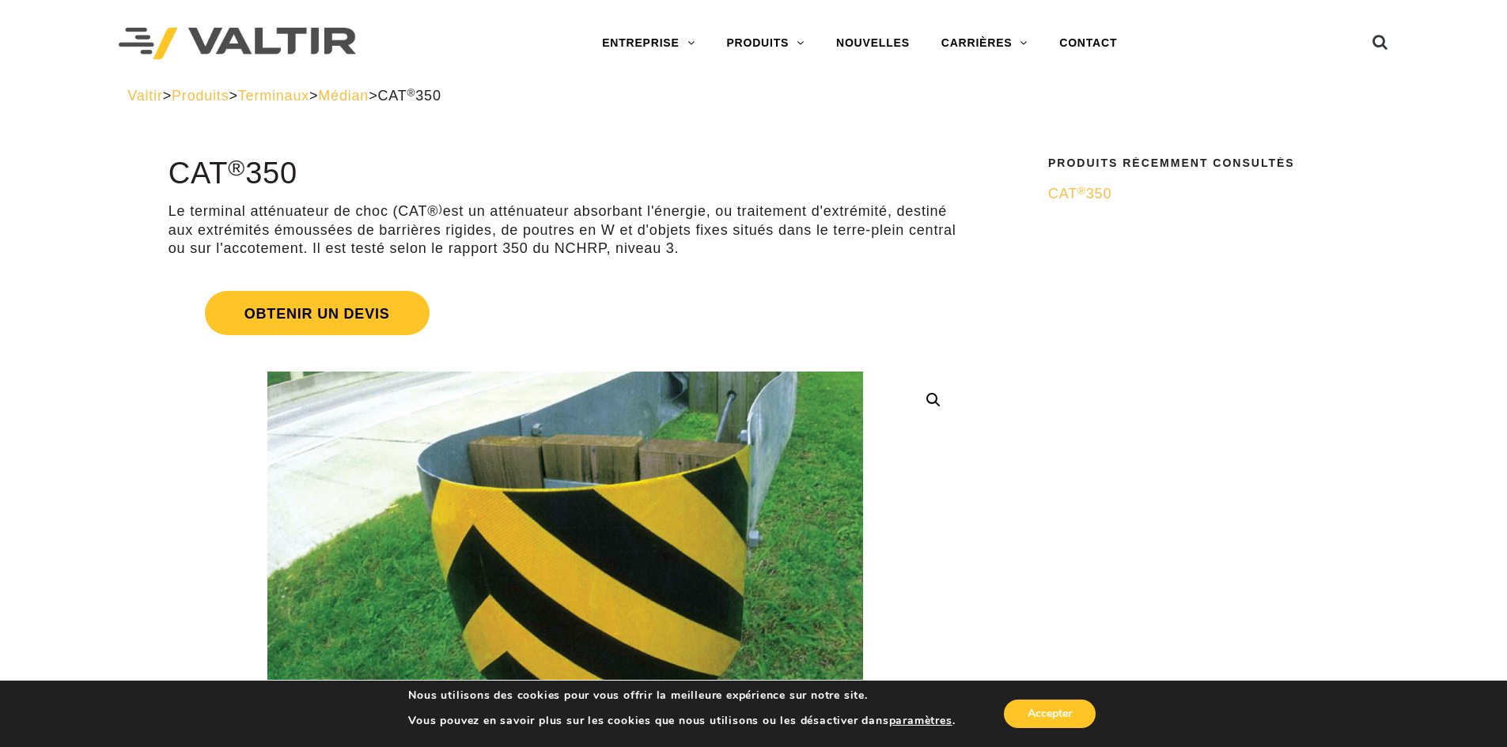
drag, startPoint x: 677, startPoint y: 253, endPoint x: 615, endPoint y: 249, distance: 61.8
click at [615, 249] on font "est un atténuateur absorbant l'énergie, ou traitement d'extrémité, destiné aux …" at bounding box center [562, 229] width 788 height 53
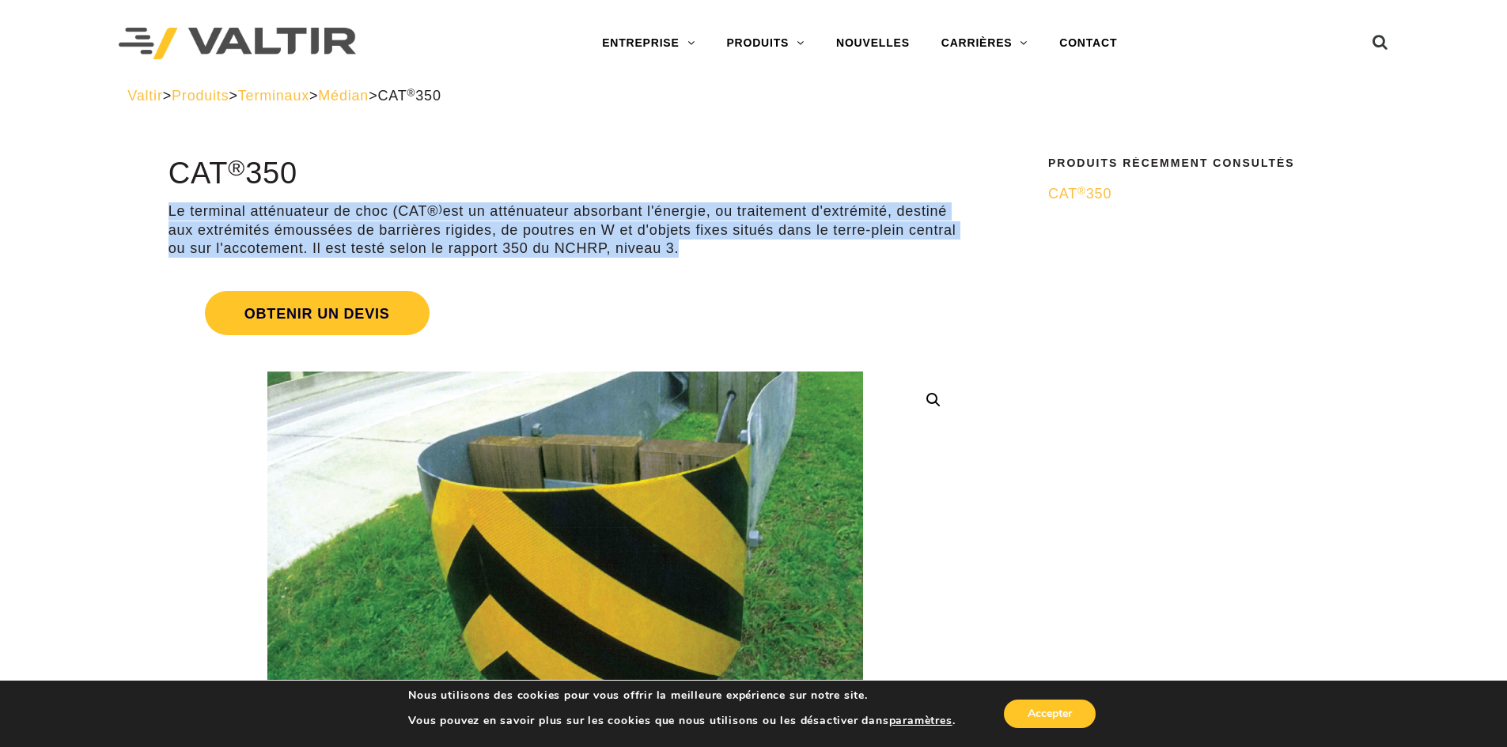
drag, startPoint x: 676, startPoint y: 251, endPoint x: 169, endPoint y: 207, distance: 508.9
click at [169, 207] on p "Le terminal atténuateur de choc (CAT® ) est un atténuateur absorbant l'énergie,…" at bounding box center [564, 229] width 793 height 55
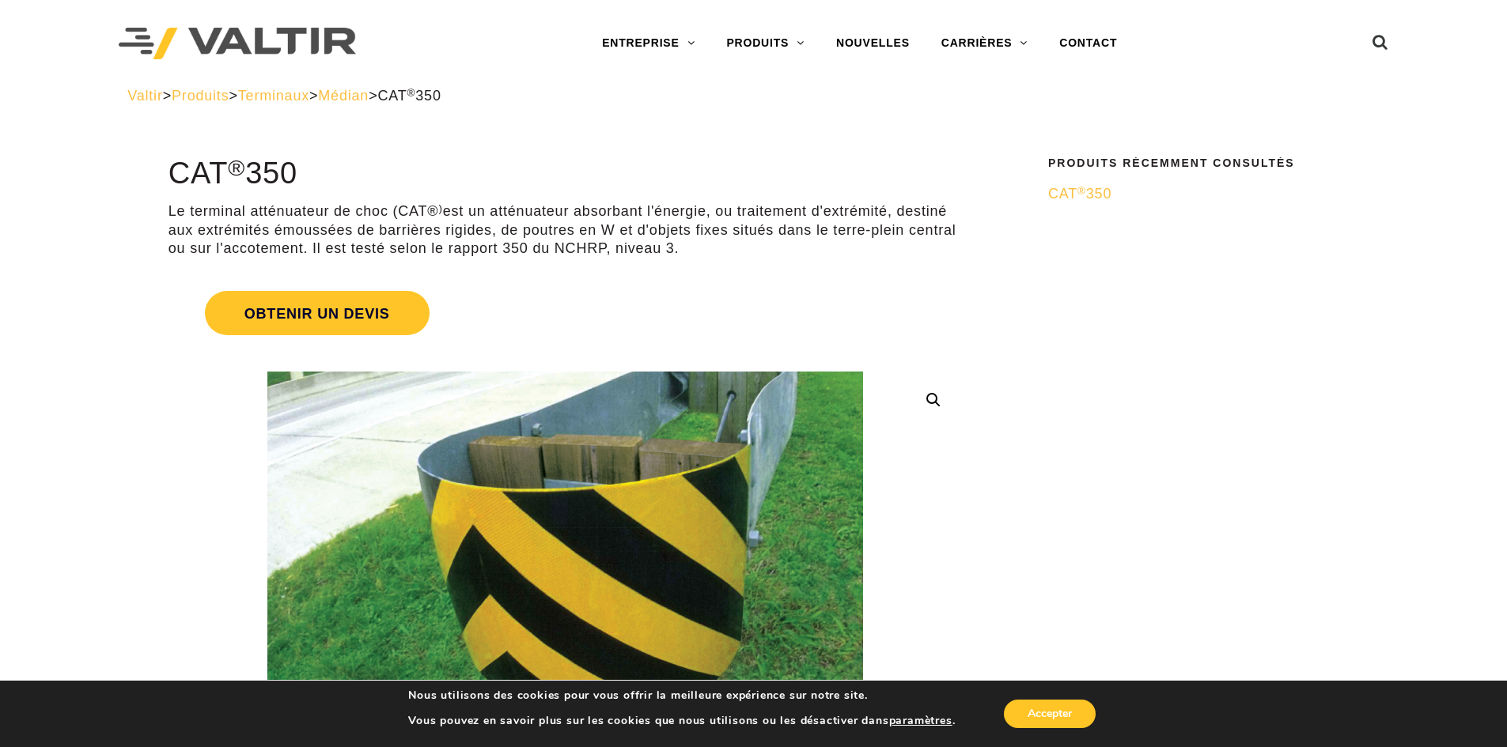
click at [683, 252] on p "Le terminal atténuateur de choc (CAT® ) est un atténuateur absorbant l'énergie,…" at bounding box center [564, 229] width 793 height 55
drag, startPoint x: 682, startPoint y: 252, endPoint x: 153, endPoint y: 207, distance: 530.2
click at [690, 252] on p "Le terminal atténuateur de choc (CAT® ) est un atténuateur absorbant l'énergie,…" at bounding box center [564, 229] width 793 height 55
drag, startPoint x: 679, startPoint y: 252, endPoint x: 617, endPoint y: 248, distance: 61.8
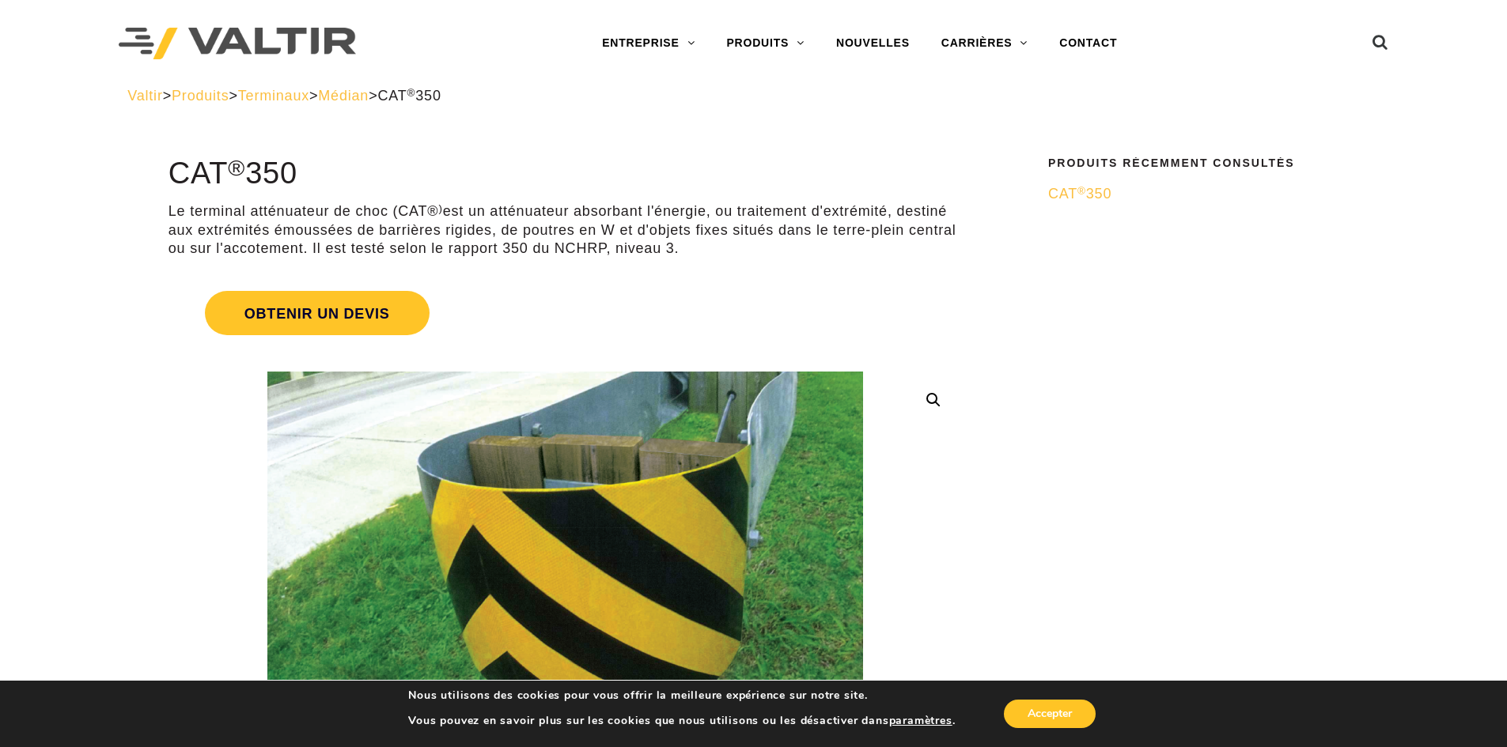
click at [617, 248] on font "est un atténuateur absorbant l'énergie, ou traitement d'extrémité, destiné aux …" at bounding box center [562, 229] width 788 height 53
click at [687, 250] on p "Le terminal atténuateur de choc (CAT® ) est un atténuateur absorbant l'énergie,…" at bounding box center [564, 229] width 793 height 55
drag, startPoint x: 679, startPoint y: 251, endPoint x: 615, endPoint y: 244, distance: 63.6
click at [615, 244] on font "est un atténuateur absorbant l'énergie, ou traitement d'extrémité, destiné aux …" at bounding box center [562, 229] width 788 height 53
click at [607, 248] on font "est un atténuateur absorbant l'énergie, ou traitement d'extrémité, destiné aux …" at bounding box center [562, 229] width 788 height 53
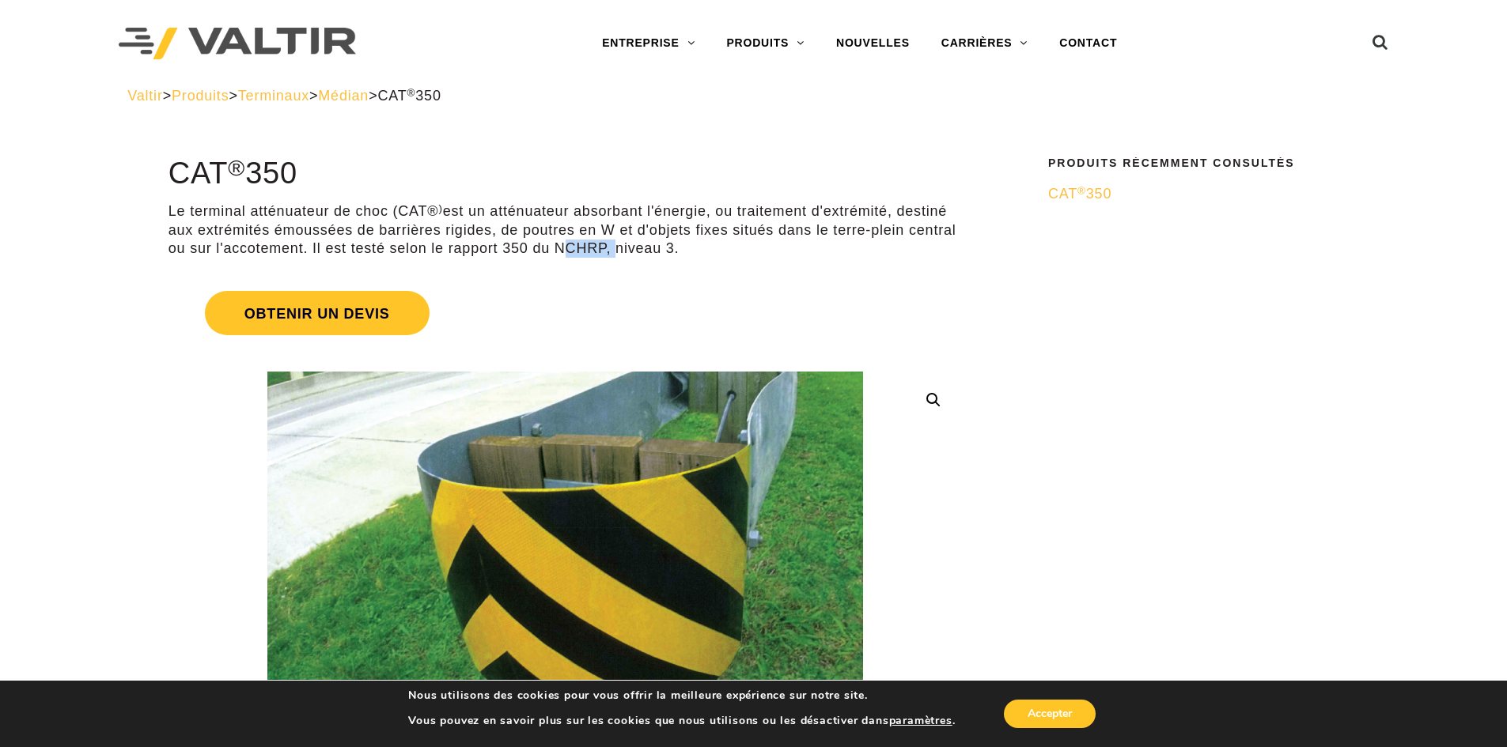
drag, startPoint x: 607, startPoint y: 248, endPoint x: 577, endPoint y: 249, distance: 30.1
click at [577, 249] on font "est un atténuateur absorbant l'énergie, ou traitement d'extrémité, destiné aux …" at bounding box center [562, 229] width 788 height 53
click at [592, 248] on font "est un atténuateur absorbant l'énergie, ou traitement d'extrémité, destiné aux …" at bounding box center [562, 229] width 788 height 53
drag, startPoint x: 605, startPoint y: 248, endPoint x: 558, endPoint y: 245, distance: 46.7
click at [558, 245] on font "est un atténuateur absorbant l'énergie, ou traitement d'extrémité, destiné aux …" at bounding box center [562, 229] width 788 height 53
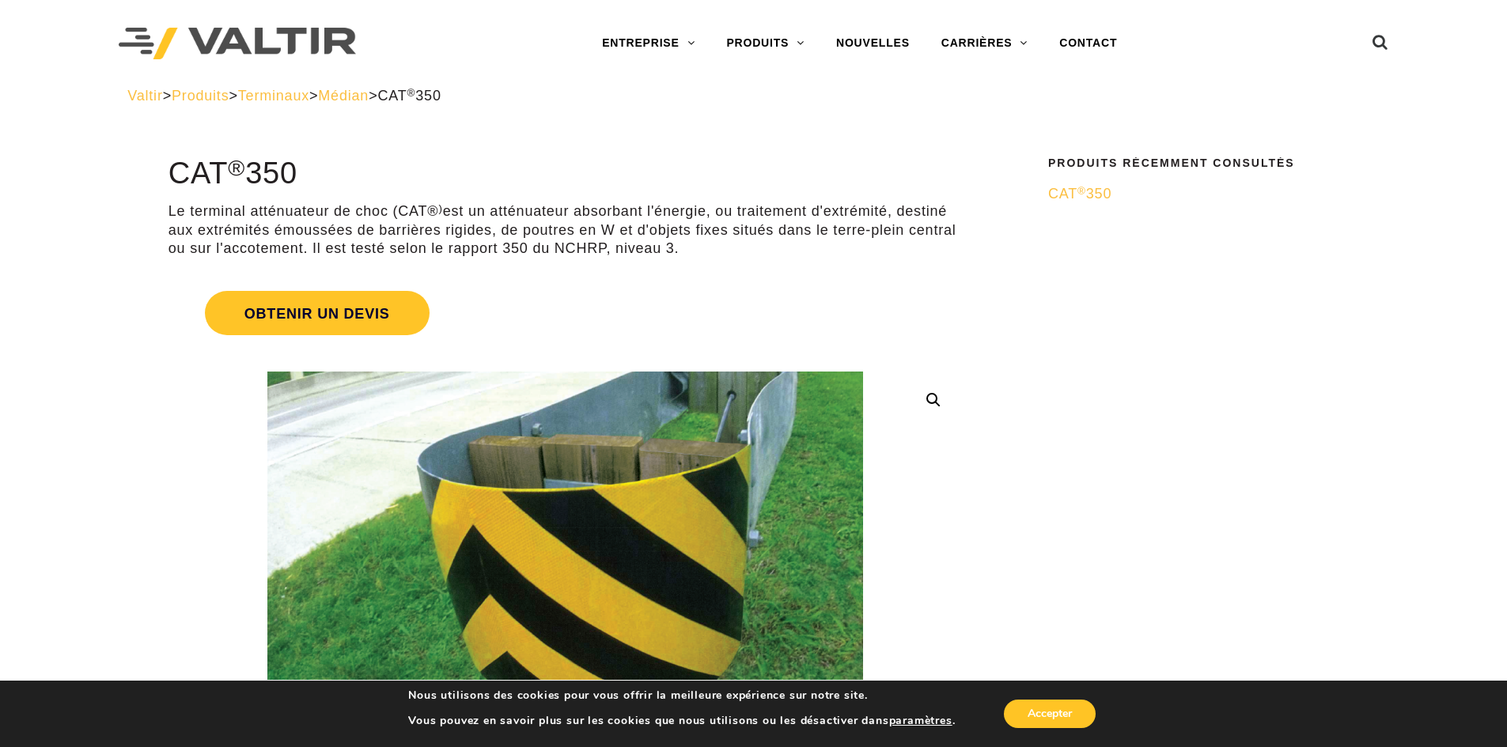
click at [611, 248] on font "est un atténuateur absorbant l'énergie, ou traitement d'extrémité, destiné aux …" at bounding box center [562, 229] width 788 height 53
drag, startPoint x: 607, startPoint y: 249, endPoint x: 558, endPoint y: 249, distance: 48.3
click at [558, 249] on font "est un atténuateur absorbant l'énergie, ou traitement d'extrémité, destiné aux …" at bounding box center [562, 229] width 788 height 53
drag, startPoint x: 527, startPoint y: 244, endPoint x: 503, endPoint y: 249, distance: 24.2
click at [503, 249] on font "est un atténuateur absorbant l'énergie, ou traitement d'extrémité, destiné aux …" at bounding box center [562, 229] width 788 height 53
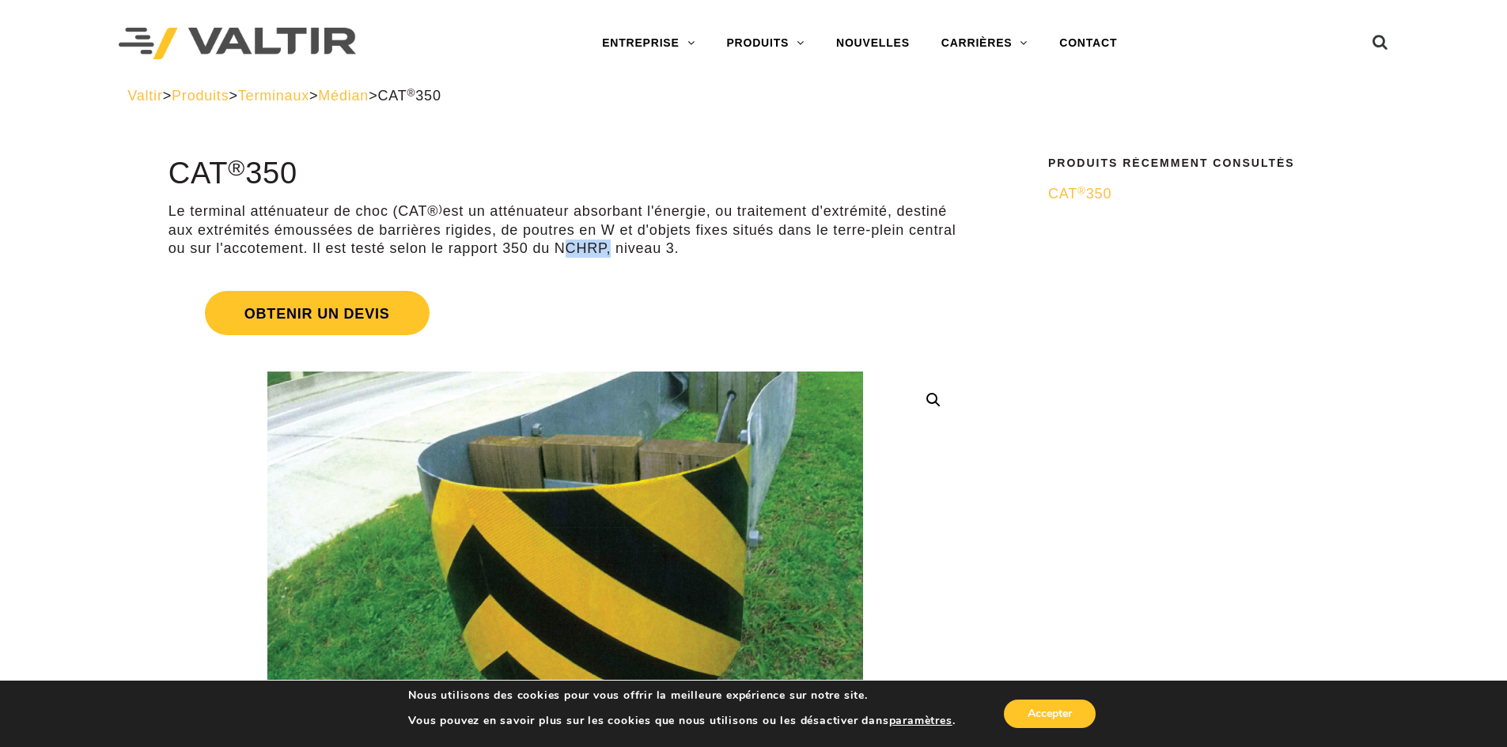
drag, startPoint x: 604, startPoint y: 248, endPoint x: 556, endPoint y: 249, distance: 47.5
click at [556, 249] on font "est un atténuateur absorbant l'énergie, ou traitement d'extrémité, destiné aux …" at bounding box center [562, 229] width 788 height 53
click at [559, 250] on font "est un atténuateur absorbant l'énergie, ou traitement d'extrémité, destiné aux …" at bounding box center [562, 229] width 788 height 53
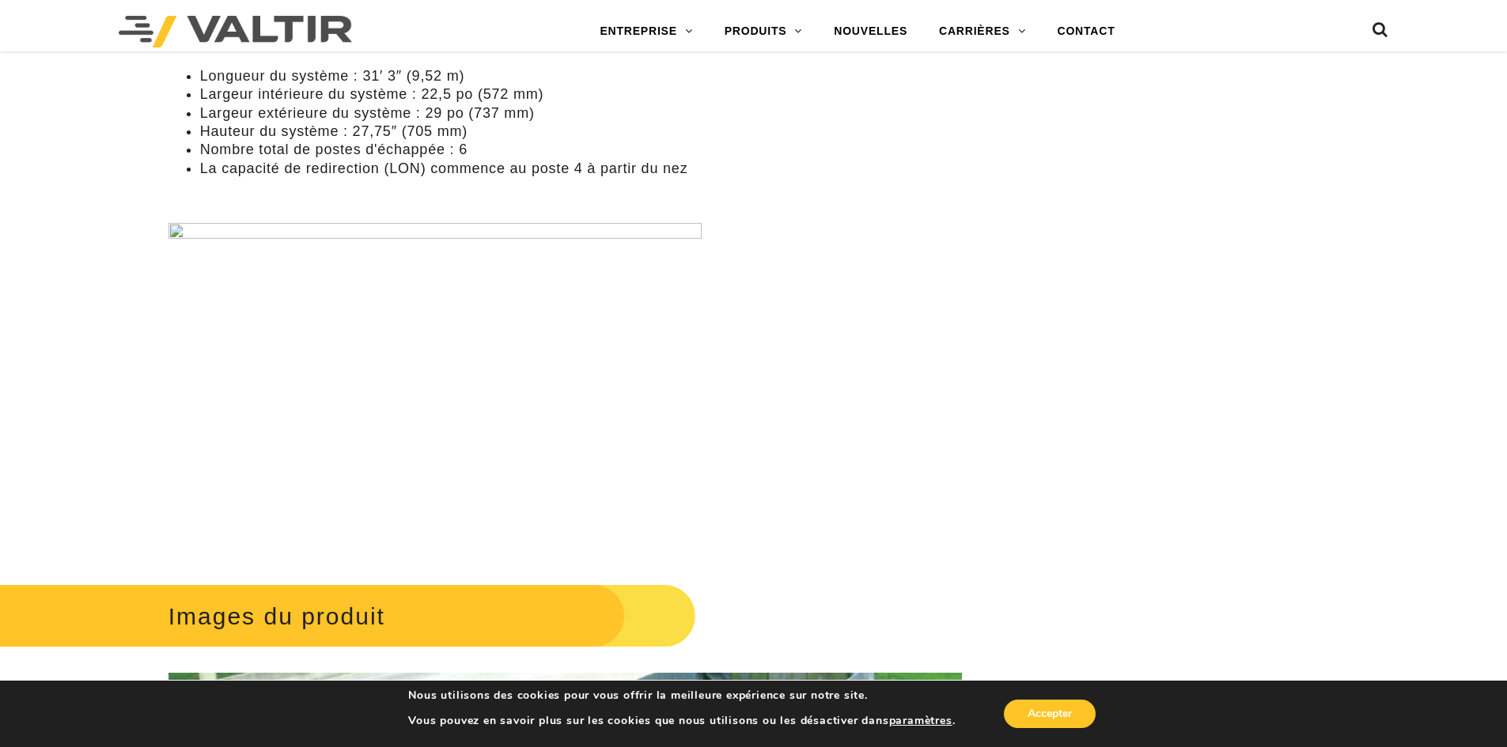
scroll to position [1186, 0]
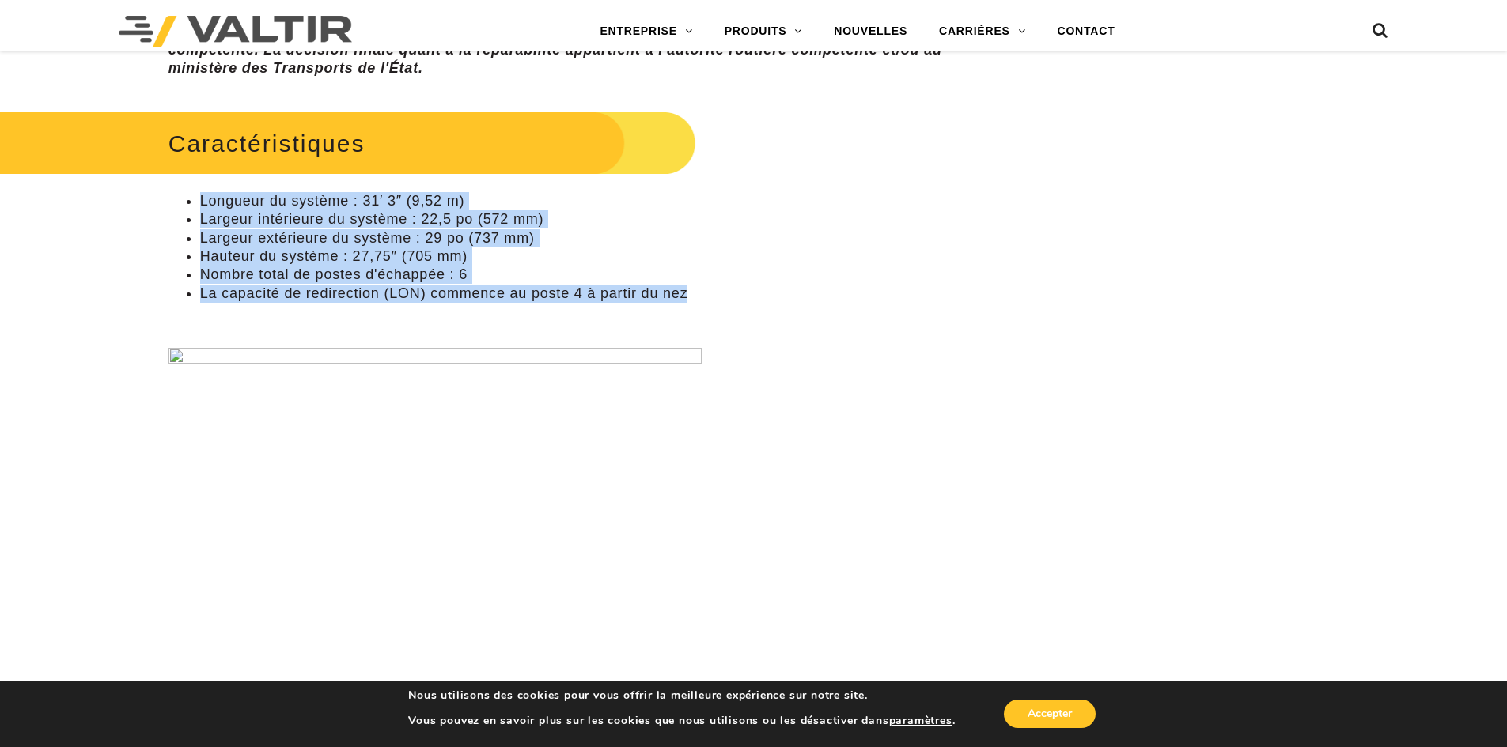
drag, startPoint x: 687, startPoint y: 294, endPoint x: 188, endPoint y: 202, distance: 506.8
click at [188, 202] on ul "Longueur du système : 31′ 3″ (9,52 m) Largeur intérieure du système : 22,5 po (…" at bounding box center [564, 247] width 793 height 111
click at [200, 197] on font "Longueur du système : 31′ 3″ (9,52 m)" at bounding box center [332, 201] width 265 height 16
drag, startPoint x: 201, startPoint y: 197, endPoint x: 702, endPoint y: 300, distance: 511.2
click at [702, 299] on ul "Longueur du système : 31′ 3″ (9,52 m) Largeur intérieure du système : 22,5 po (…" at bounding box center [564, 247] width 793 height 111
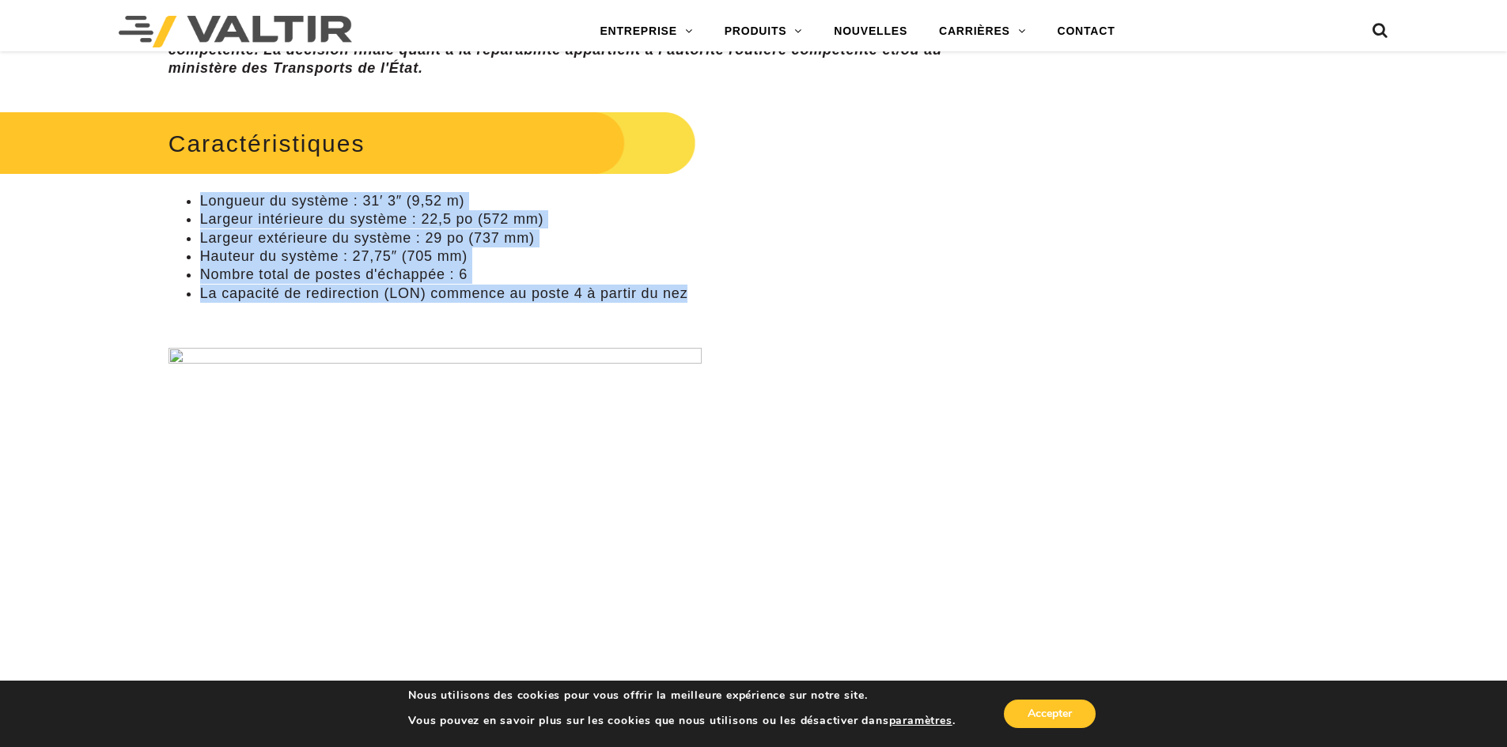
click at [697, 301] on li "La capacité de redirection (LON) commence au poste 4 à partir du nez" at bounding box center [581, 294] width 762 height 18
drag, startPoint x: 688, startPoint y: 293, endPoint x: 195, endPoint y: 198, distance: 502.0
click at [195, 198] on ul "Longueur du système : 31′ 3″ (9,52 m) Largeur intérieure du système : 22,5 po (…" at bounding box center [564, 247] width 793 height 111
click at [531, 261] on li "Hauteur du système : 27,75″ (705 mm)" at bounding box center [581, 257] width 762 height 18
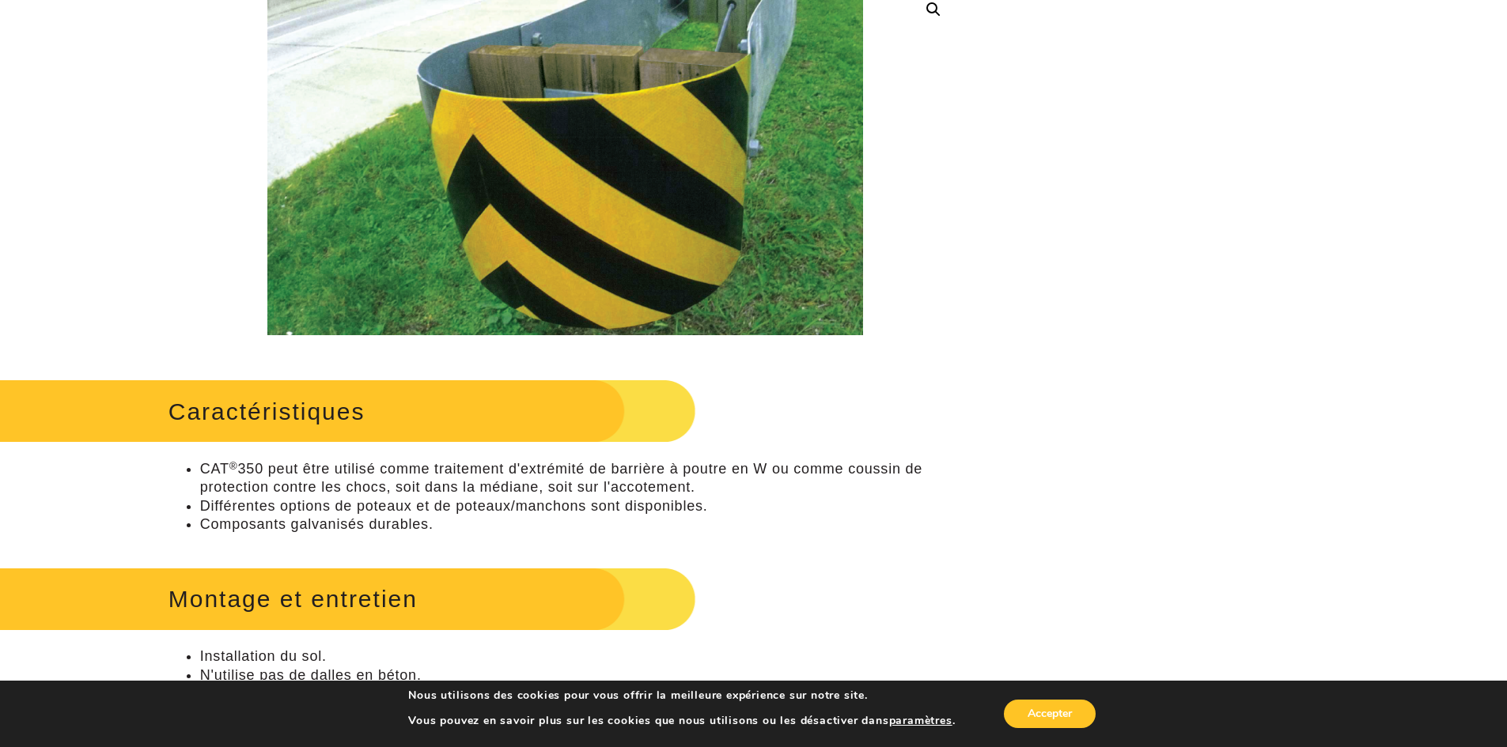
scroll to position [395, 0]
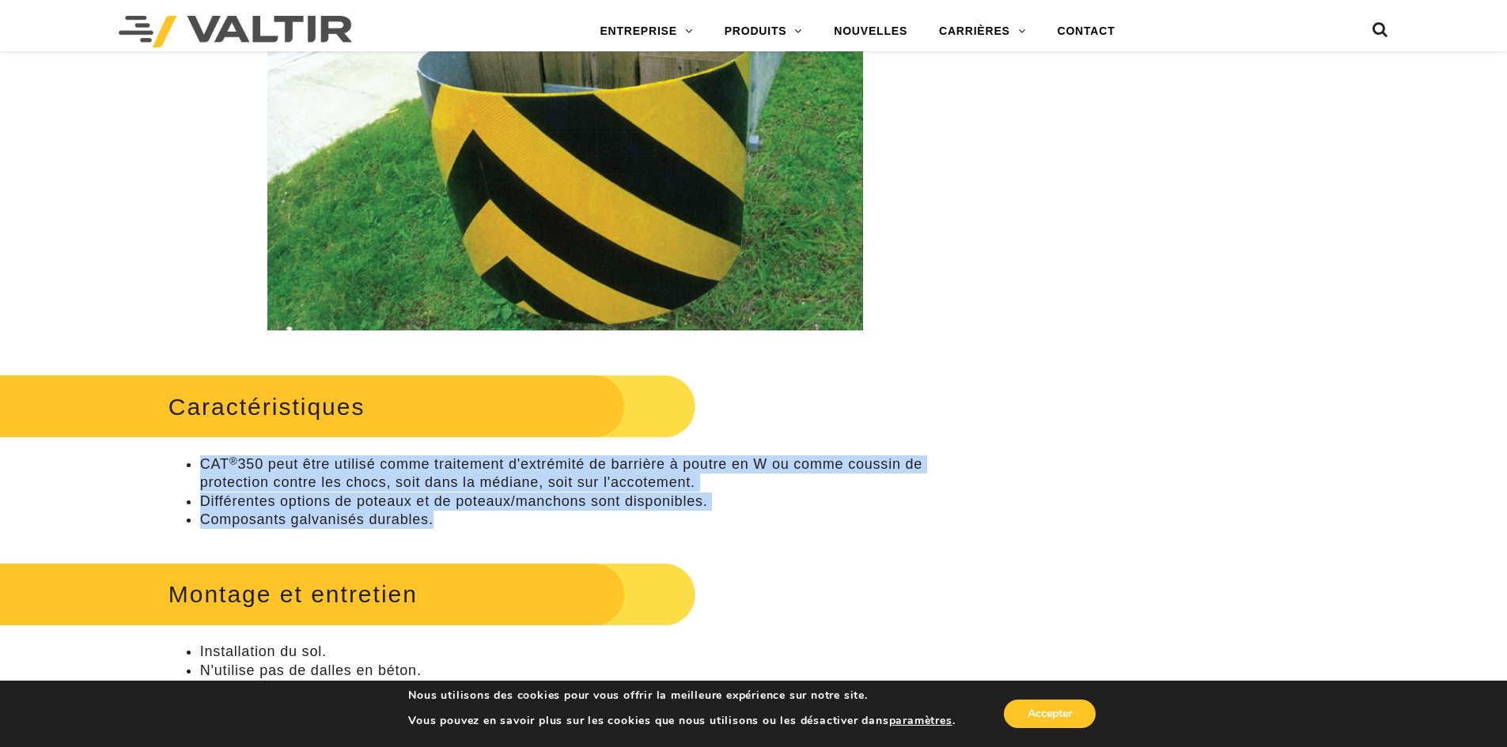
drag, startPoint x: 403, startPoint y: 523, endPoint x: 181, endPoint y: 467, distance: 228.5
click at [181, 467] on ul "CAT ® 350 peut être utilisé comme traitement d'extrémité de barrière à poutre e…" at bounding box center [564, 493] width 793 height 74
